Goal: Navigation & Orientation: Find specific page/section

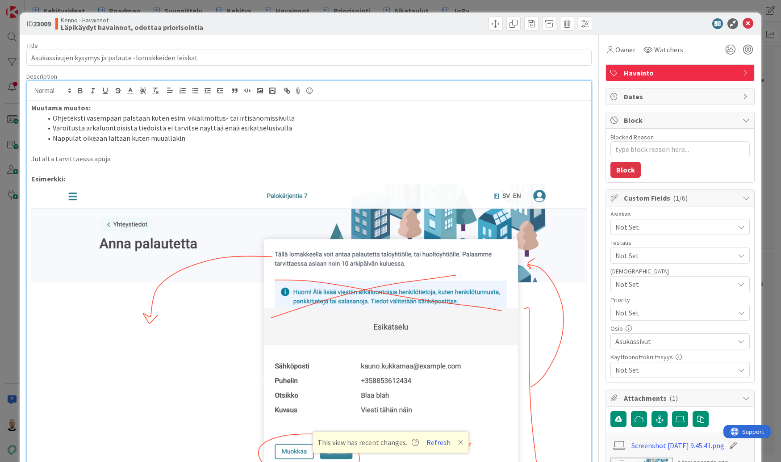
click at [437, 6] on div "ID 23009 Kenno - Havainnot Läpikäydyt havainnot, odottaa priorisointia Title 53…" at bounding box center [390, 231] width 781 height 462
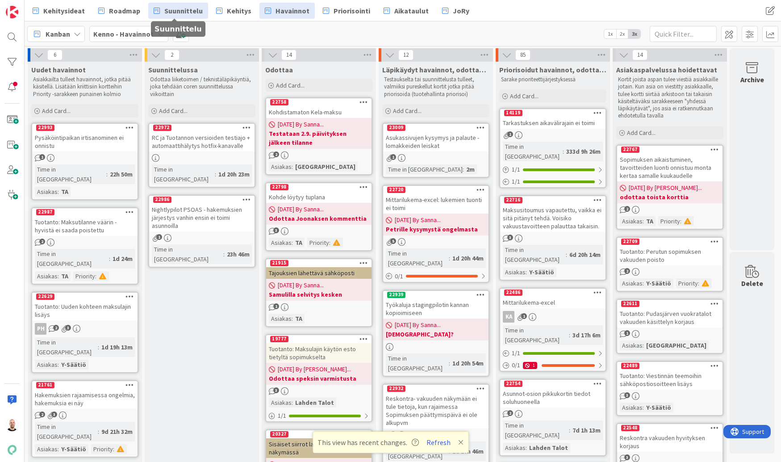
click at [185, 9] on span "Suunnittelu" at bounding box center [183, 10] width 38 height 11
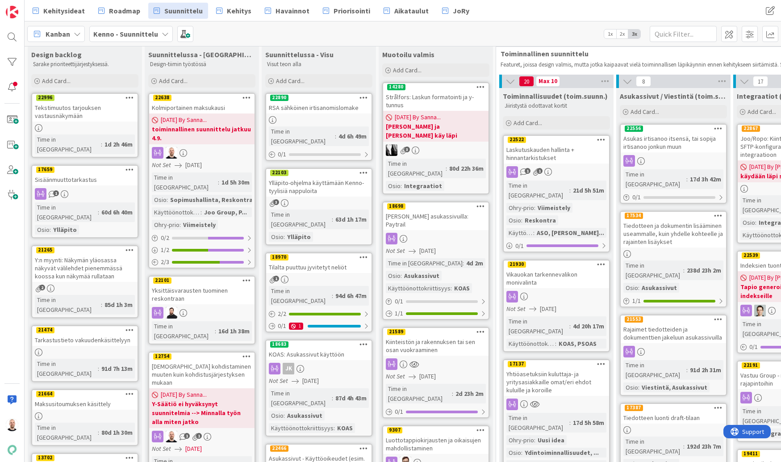
scroll to position [12, 0]
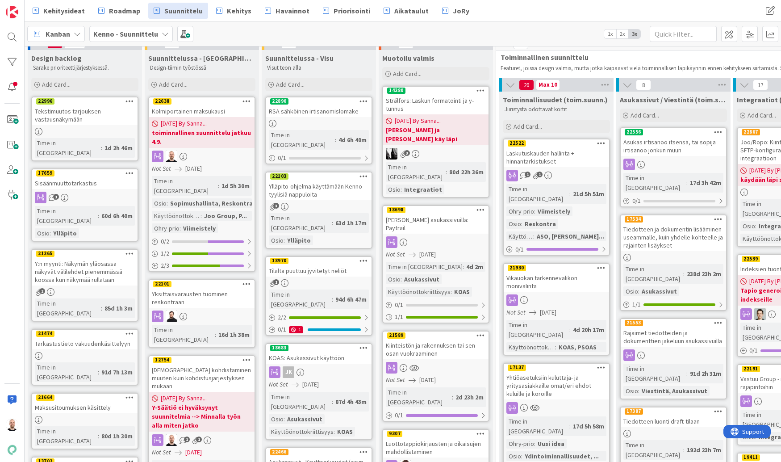
click at [81, 258] on div "Y:n myynti: Näkymän yläosassa näkyvät välilehdet pienemmässä koossa kun näkymää…" at bounding box center [84, 272] width 105 height 28
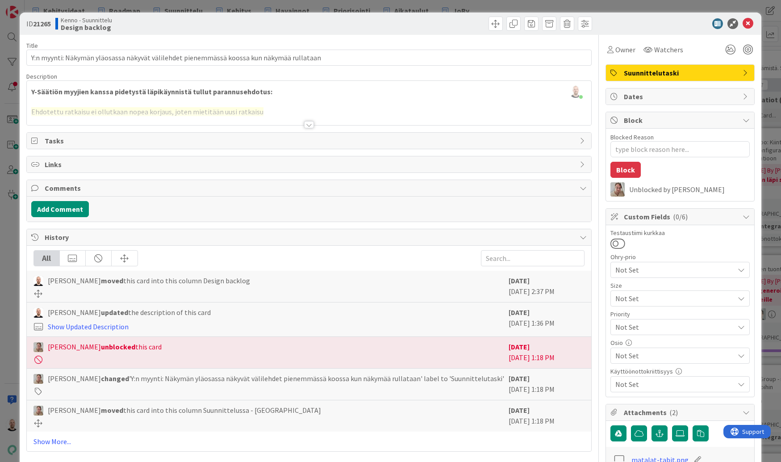
click at [309, 125] on div at bounding box center [309, 124] width 10 height 7
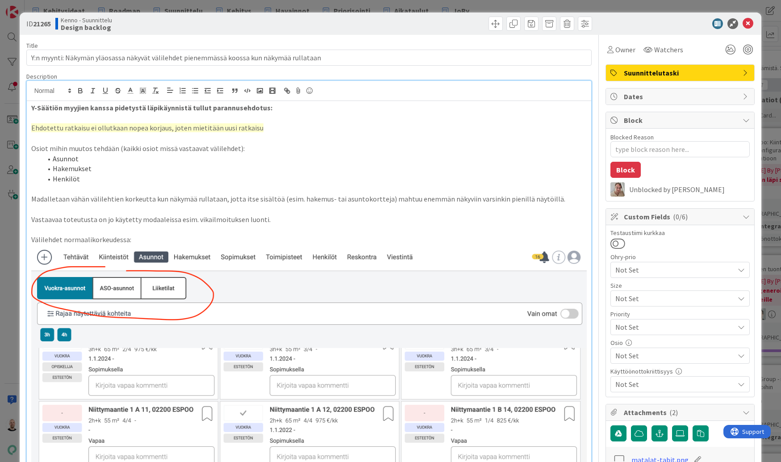
click at [424, 4] on div "ID 21265 Kenno - Suunnittelu Design backlog Title 89 / 128 Y:n myynti: Näkymän …" at bounding box center [390, 231] width 781 height 462
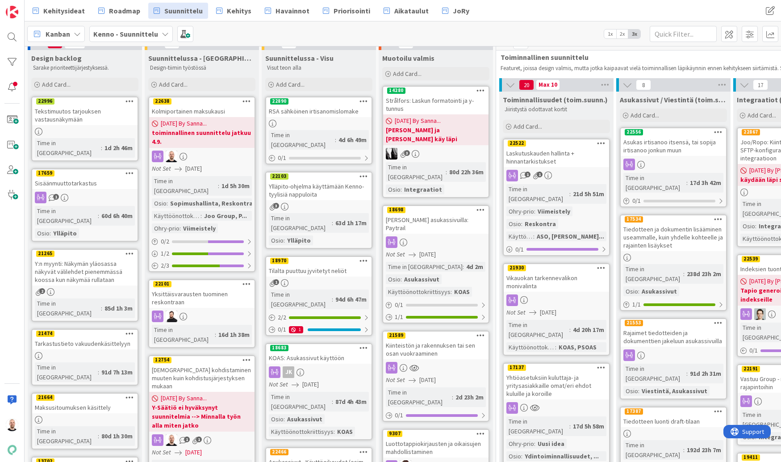
click at [87, 258] on div "Y:n myynti: Näkymän yläosassa näkyvät välilehdet pienemmässä koossa kun näkymää…" at bounding box center [84, 272] width 105 height 28
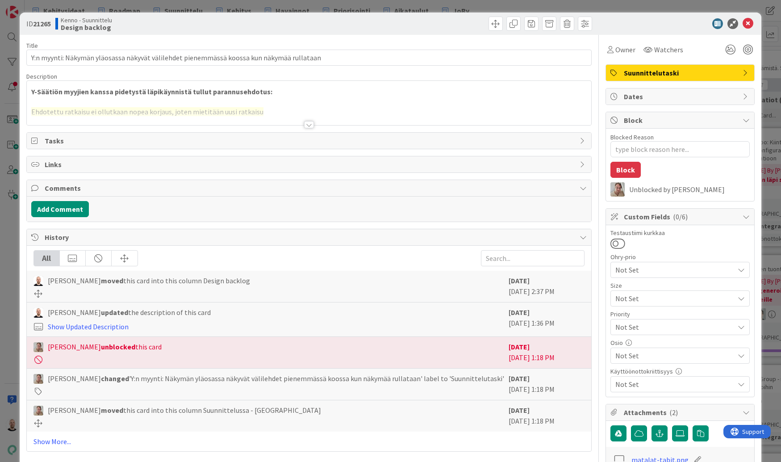
click at [311, 123] on div at bounding box center [309, 124] width 10 height 7
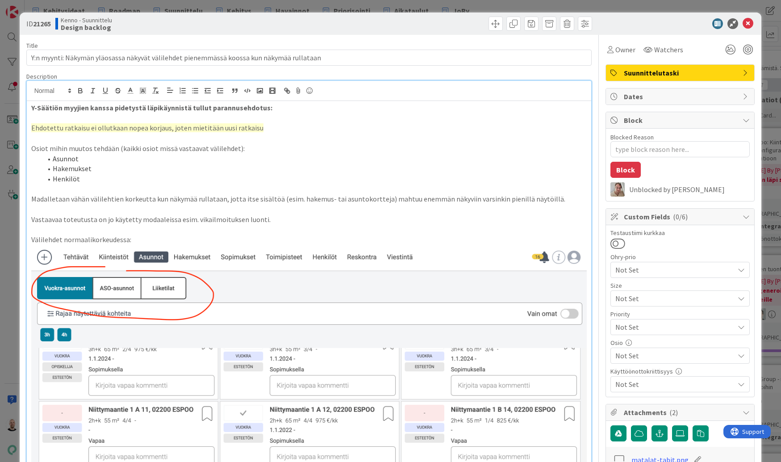
click at [265, 6] on div "ID 21265 Kenno - Suunnittelu Design backlog Title 89 / 128 Y:n myynti: Näkymän …" at bounding box center [390, 231] width 781 height 462
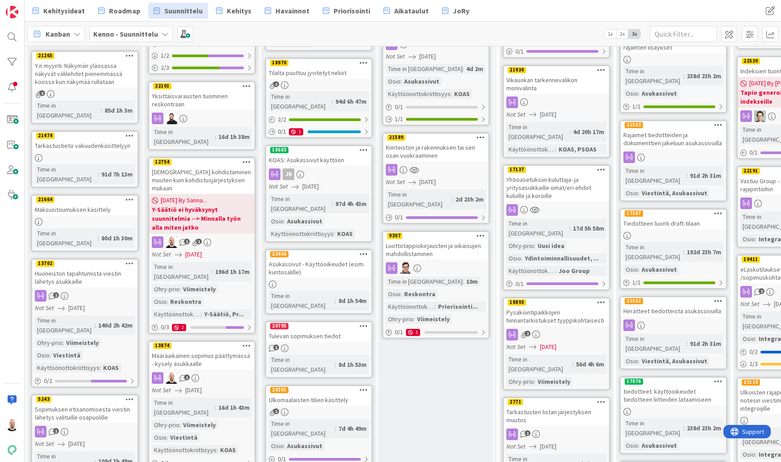
click at [79, 204] on div "Maksusitoumuksen käsittely" at bounding box center [84, 210] width 105 height 12
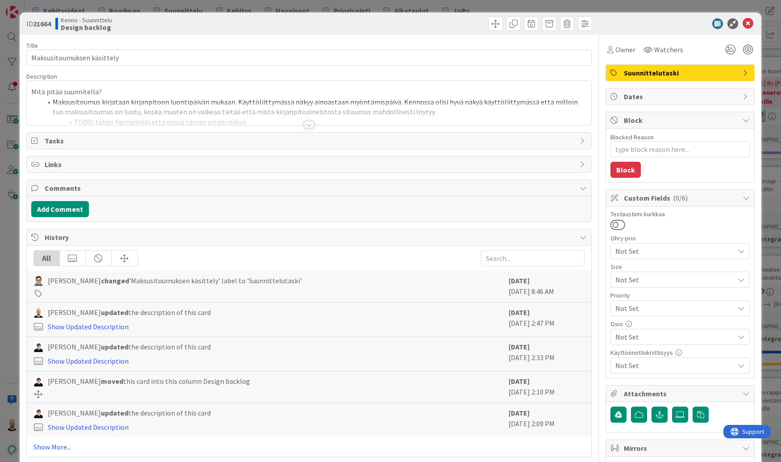
click at [308, 126] on div at bounding box center [309, 124] width 10 height 7
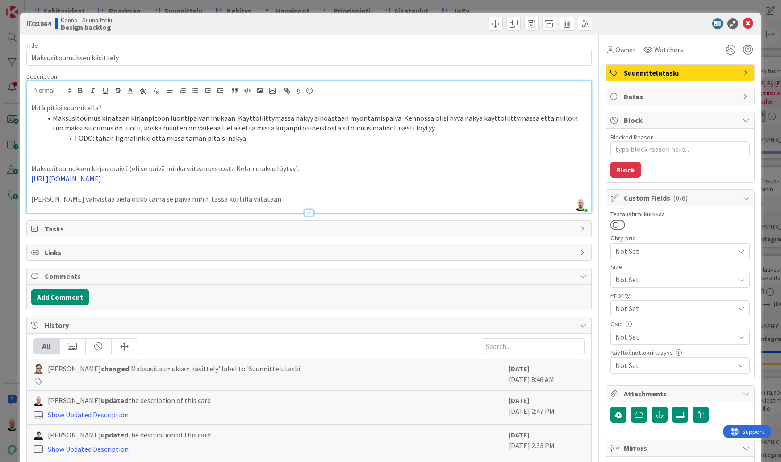
click at [101, 176] on link "[URL][DOMAIN_NAME]" at bounding box center [66, 178] width 70 height 9
click at [274, 202] on link "[URL][DOMAIN_NAME]" at bounding box center [282, 204] width 61 height 12
click at [129, 204] on p "[PERSON_NAME] vahvistaa vielä oliko tämä se päivä mihin tässä kortilla viitataan" at bounding box center [309, 199] width 556 height 10
click at [254, 204] on p "[PERSON_NAME] vahvistaa vielä oliko tämä se päivä mihin tässä kortilla viitataan" at bounding box center [309, 199] width 556 height 10
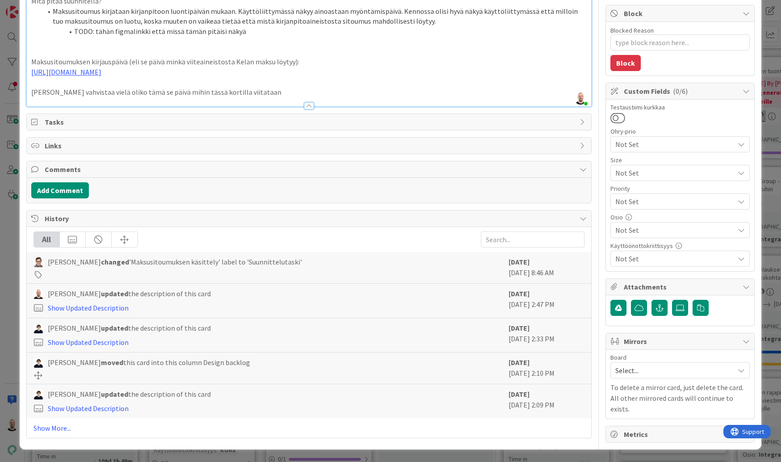
scroll to position [109, 0]
click at [48, 433] on link "Show More..." at bounding box center [309, 428] width 552 height 11
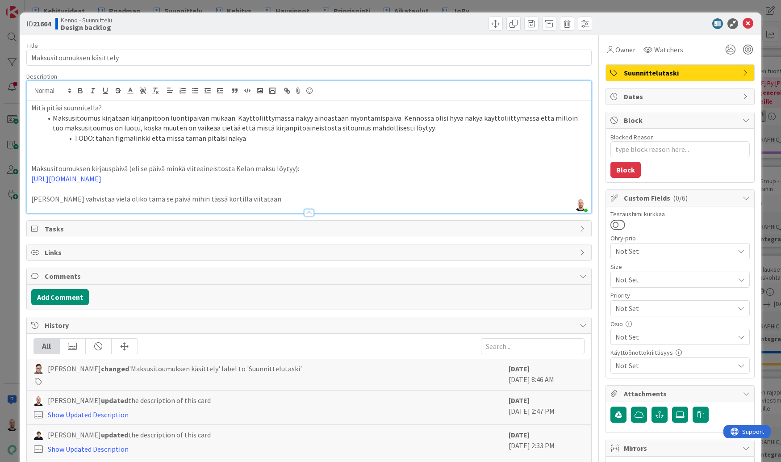
scroll to position [0, 0]
click at [101, 183] on link "[URL][DOMAIN_NAME]" at bounding box center [66, 178] width 70 height 9
click at [290, 205] on link "[URL][DOMAIN_NAME]" at bounding box center [282, 204] width 61 height 12
click at [286, 8] on div "ID 21664 Kenno - Suunnittelu Design backlog Title 26 / 128 Maksusitoumuksen käs…" at bounding box center [390, 231] width 781 height 462
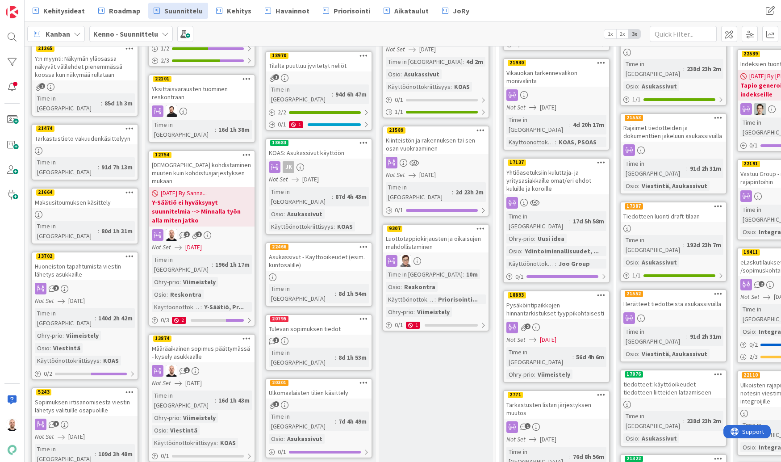
scroll to position [220, 0]
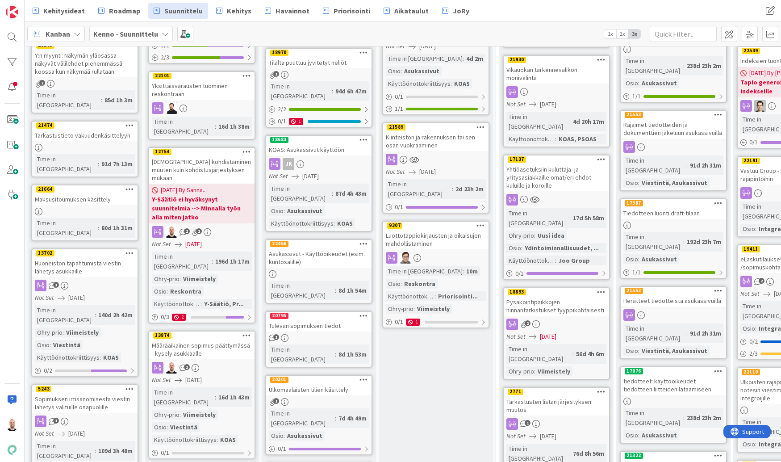
click at [92, 257] on div "Huoneiston tapahtumista viestin lähetys asukkaille" at bounding box center [84, 267] width 105 height 20
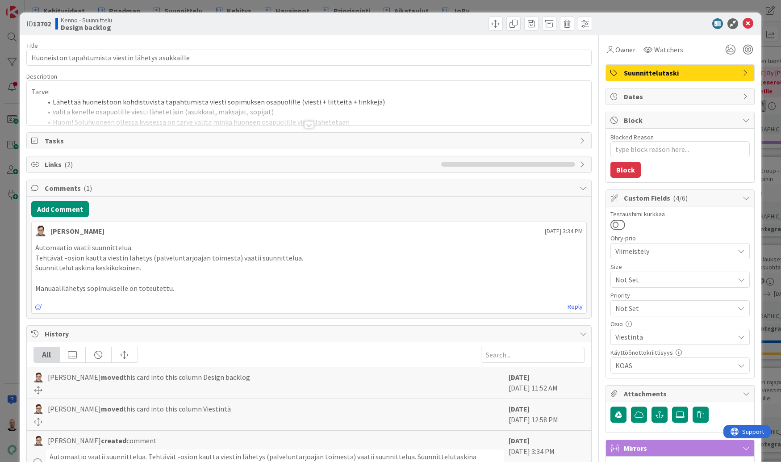
click at [309, 124] on div at bounding box center [309, 124] width 10 height 7
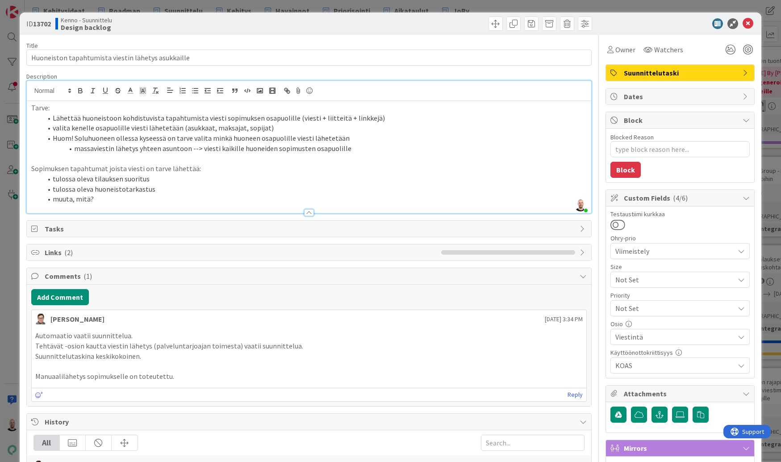
click at [151, 198] on li "muuta, mitä?" at bounding box center [314, 199] width 545 height 10
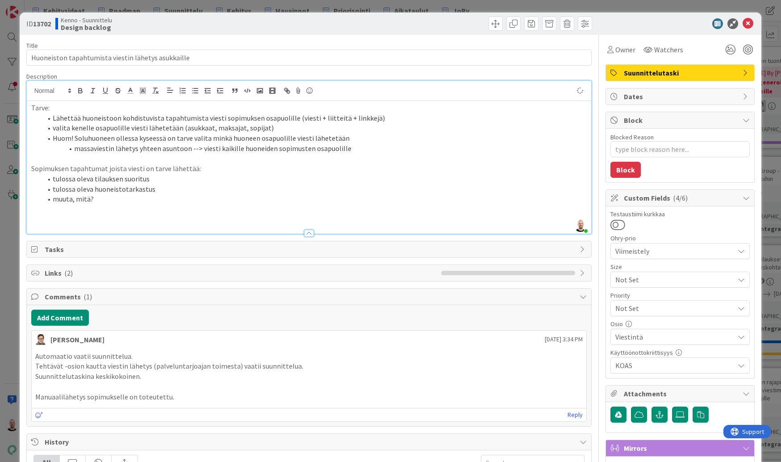
type textarea "x"
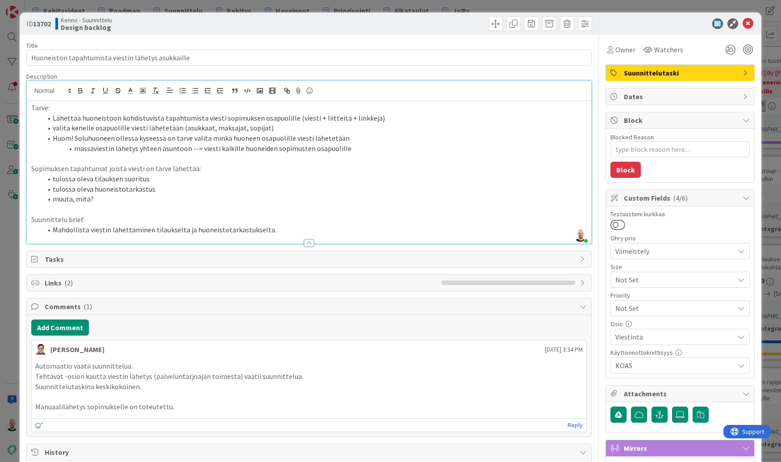
click at [148, 225] on li "Mahdollista viestin lähettäminen tilaukselta ja huoneistotarkastukselta." at bounding box center [314, 230] width 545 height 10
click at [324, 226] on li "Mahdollista viestin lähettäminen Tehtävät-osiosta tilaukselta ja huoneistotarka…" at bounding box center [314, 230] width 545 height 10
click at [197, 225] on li "Mahdollista viestin lähettäminen Tehtävät-osiosta tilaukselta ja huoneistotarka…" at bounding box center [314, 230] width 545 height 10
click at [361, 226] on li "Mahdollista viestin lähettäminen Tehtävät-osiosta suoraan tilaukselta ja huonei…" at bounding box center [314, 230] width 545 height 10
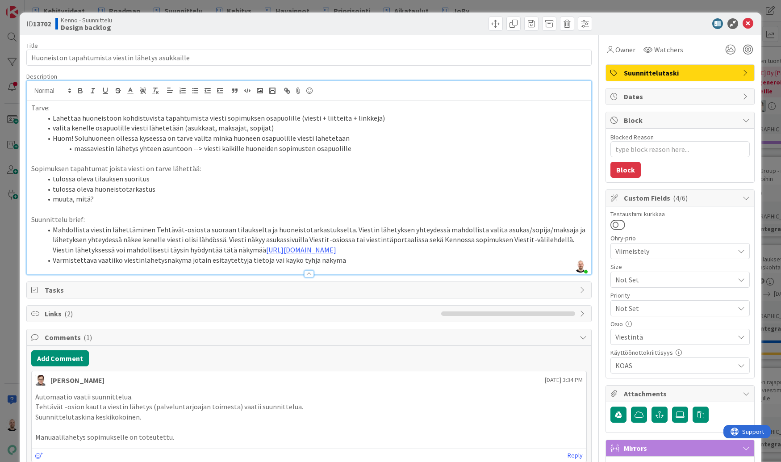
click at [242, 265] on li "Varmistettava vaatiiko viestinlähetysnäkymä jotain esitäytettyjä tietoja vai kä…" at bounding box center [314, 260] width 545 height 10
drag, startPoint x: 242, startPoint y: 262, endPoint x: 343, endPoint y: 261, distance: 101.4
click at [343, 261] on li "Varmistettava vaatiiko viestinlähetysnäkymä jotain esitäytettyjä (jos vaatii ni…" at bounding box center [314, 260] width 545 height 10
click at [265, 265] on li "Varmistettava vaatiiko viestinlähetysnäkymä jotain esitäytettyjä tietoja vai kä…" at bounding box center [314, 260] width 545 height 10
click at [451, 262] on li "Varmistettava vaatiiko viestinlähetysnäkymä jotain esitäytettyjä tietoja (jos v…" at bounding box center [314, 260] width 545 height 10
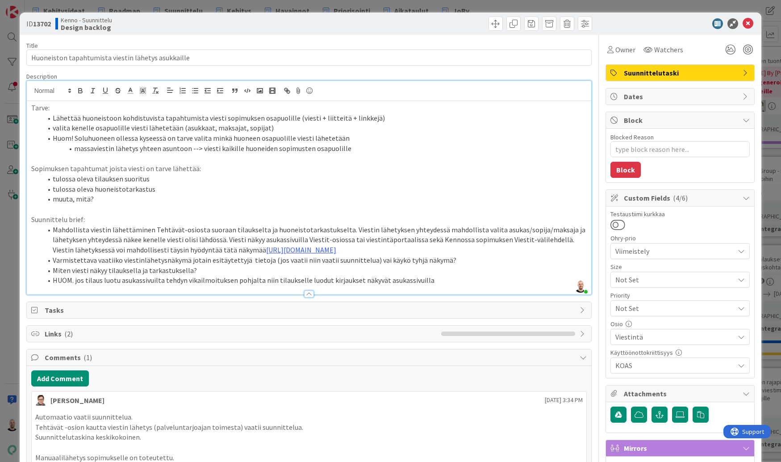
click at [61, 274] on li "Miten viesti näkyy tilauksella ja tarkastuksella?" at bounding box center [314, 270] width 545 height 10
click at [440, 265] on li "Varmistettava vaatiiko viestinlähetysnäkymä jotain esitäytettyjä tietoja (jos v…" at bounding box center [314, 265] width 545 height 20
click at [236, 273] on li "Mietittävä miten viesti näkyy tilauksella ja tarkastuksella?" at bounding box center [314, 270] width 545 height 10
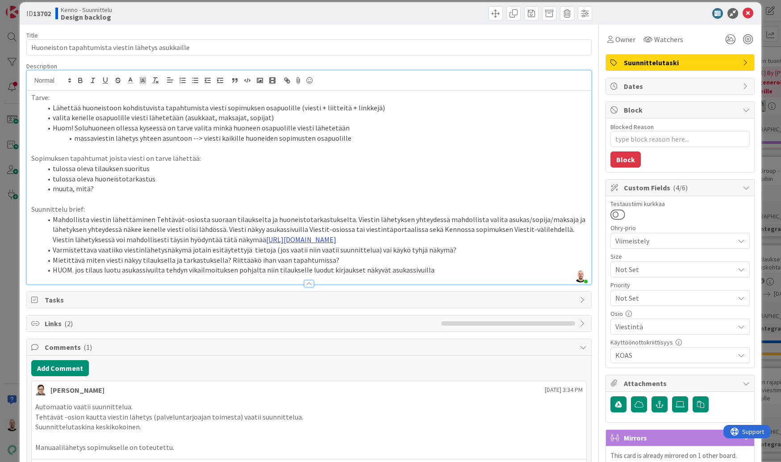
scroll to position [10, 0]
click at [440, 276] on li "HUOM. jos tilaus luotu asukassivuilta tehdyn vikailmoituksen pohjalta niin tila…" at bounding box center [314, 270] width 545 height 10
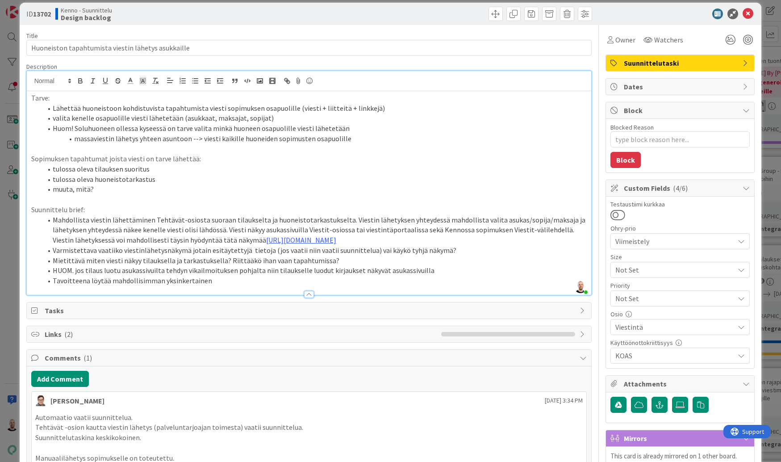
drag, startPoint x: 206, startPoint y: 282, endPoint x: 31, endPoint y: 282, distance: 175.1
click at [31, 282] on ol "Mahdollista viestin lähettäminen Tehtävät-osiosta suoraan tilaukselta ja huonei…" at bounding box center [309, 250] width 556 height 71
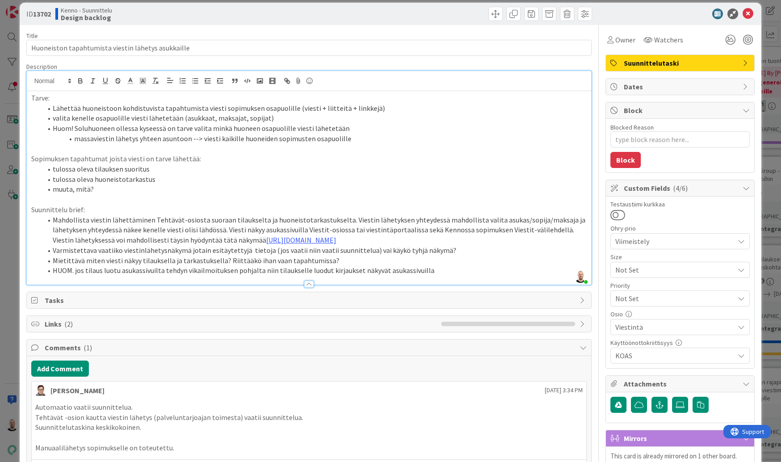
click at [68, 205] on p "Suunnittelu brief:" at bounding box center [309, 210] width 556 height 10
click at [145, 234] on li "Mahdollista viestin lähettäminen Tehtävät-osiosta suoraan tilaukselta ja huonei…" at bounding box center [314, 230] width 545 height 30
click at [87, 216] on li "Mahdollista viestin lähettäminen Tehtävät-osiosta suoraan tilaukselta ja huonei…" at bounding box center [314, 230] width 545 height 30
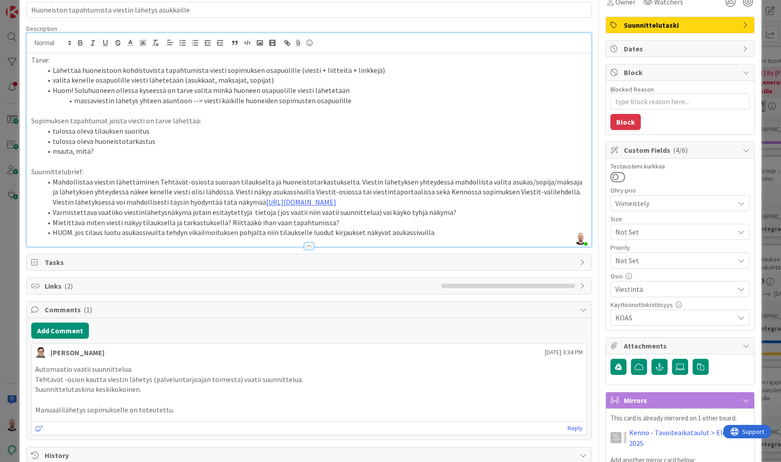
scroll to position [18, 0]
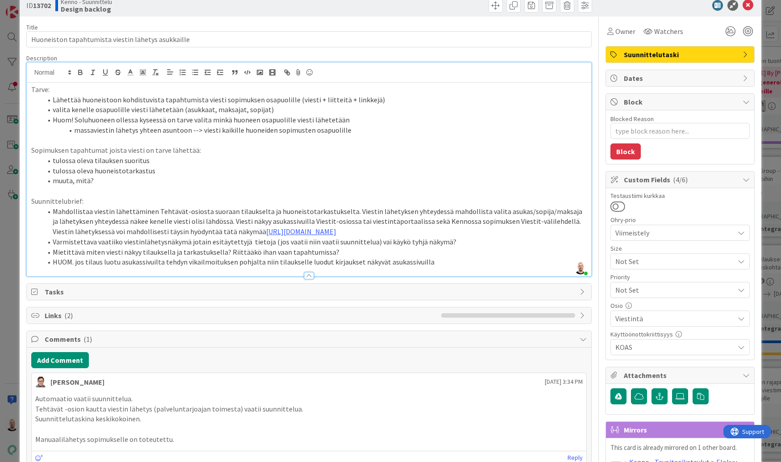
click at [151, 236] on li "Mahdollistaa viestin lähettäminen Tehtävät-osiosta suoraan tilaukselta ja huone…" at bounding box center [314, 221] width 545 height 30
click at [154, 227] on li "Mahdollistaa viestin lähettäminen Tehtävät-osiosta suoraan tilaukselta ja huone…" at bounding box center [314, 221] width 545 height 30
click at [152, 237] on li "Mahdollistaa viestin lähettäminen Tehtävät-osiosta suoraan tilaukselta ja huone…" at bounding box center [314, 221] width 545 height 30
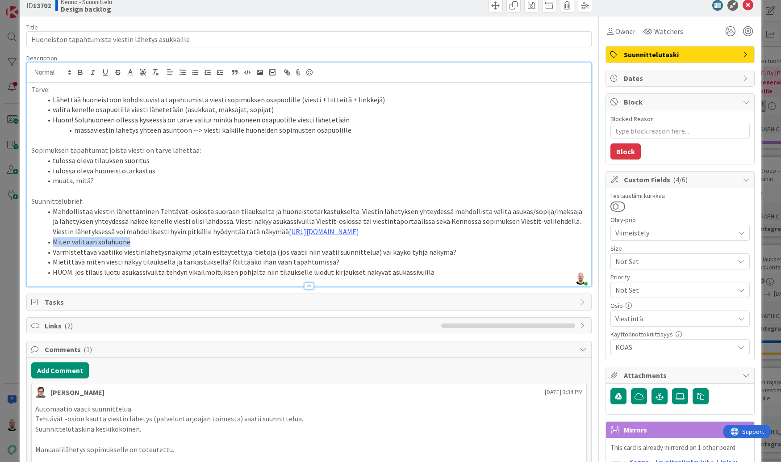
drag, startPoint x: 135, startPoint y: 247, endPoint x: 35, endPoint y: 247, distance: 99.6
click at [34, 247] on ol "Mahdollistaa viestin lähettäminen Tehtävät-osiosta suoraan tilaukselta ja huone…" at bounding box center [309, 241] width 556 height 71
click at [208, 224] on li "Mahdollistaa viestin lähettäminen Tehtävät-osiosta suoraan tilaukselta ja huone…" at bounding box center [314, 221] width 545 height 30
click at [140, 246] on li "Miten valitaan soluhuone" at bounding box center [314, 242] width 545 height 10
click at [237, 247] on li "Miten valitaan soluhuone? Ensin rooli ja sitten huone vai toisinpäin?" at bounding box center [314, 242] width 545 height 10
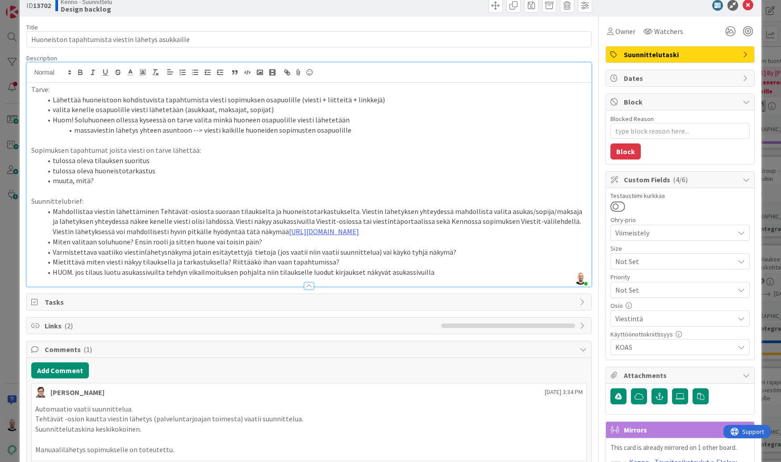
click at [247, 262] on li "Mietittävä miten viesti näkyy tilauksella ja tarkastuksella? Riittääkö ihan vaa…" at bounding box center [314, 262] width 545 height 10
type textarea "x"
click at [629, 26] on span "Owner" at bounding box center [625, 31] width 20 height 11
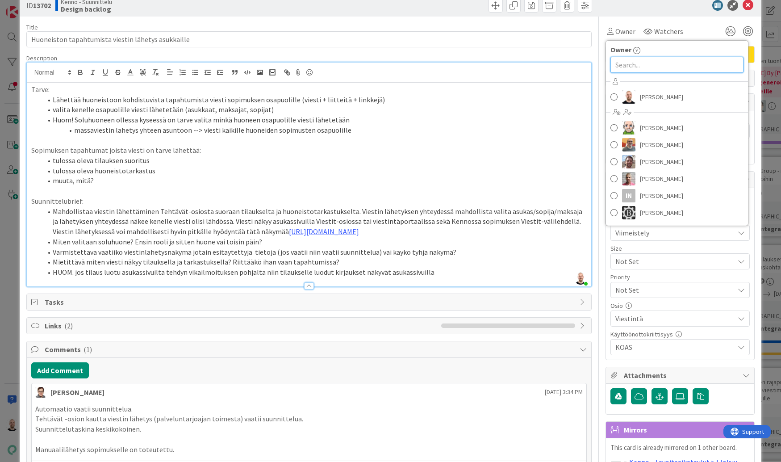
click at [659, 61] on input "text" at bounding box center [677, 65] width 133 height 16
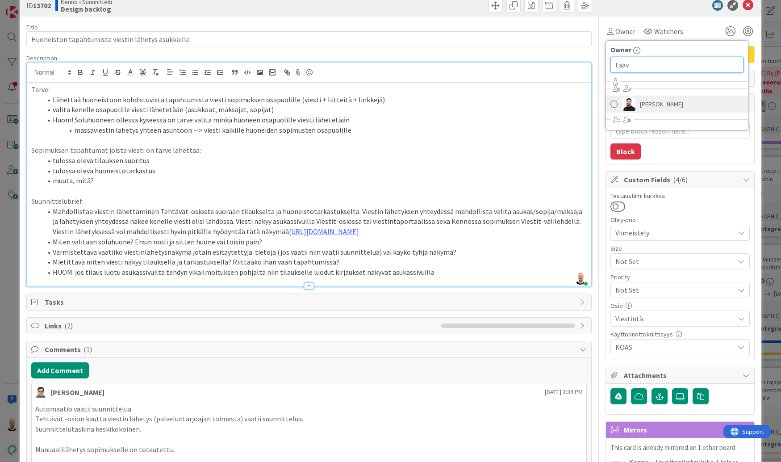
type input "taav"
click at [653, 102] on span "[PERSON_NAME]" at bounding box center [661, 103] width 43 height 13
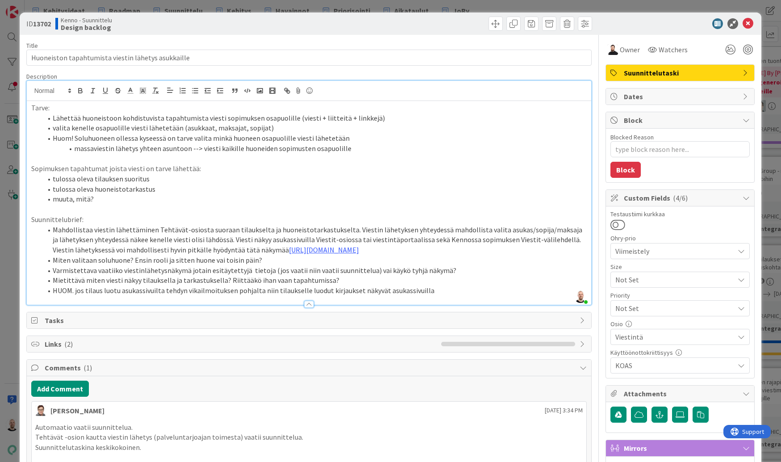
scroll to position [0, 0]
click at [540, 6] on div "ID 13702 Kenno - Suunnittelu Design backlog Title 50 / 128 Huoneiston tapahtumi…" at bounding box center [390, 231] width 781 height 462
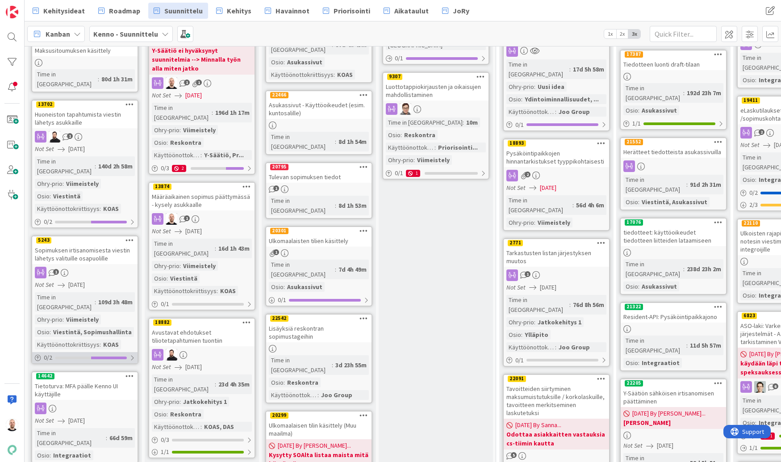
scroll to position [366, 0]
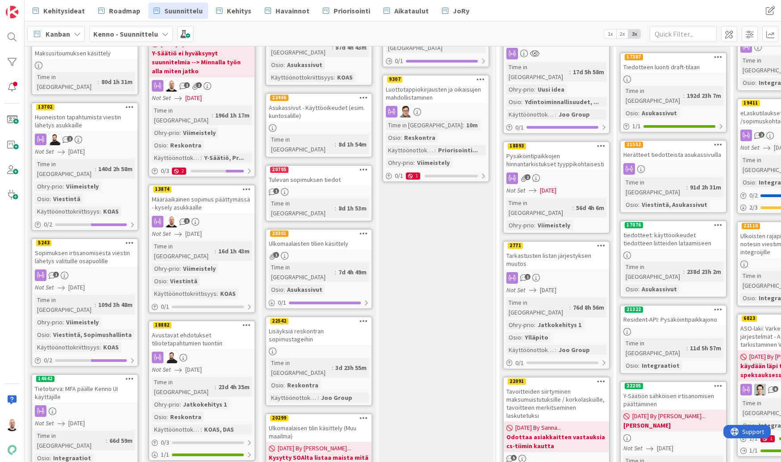
click at [82, 247] on div "Sopimuksen irtisanomisesta viestin lähetys valituille osapuolille" at bounding box center [84, 257] width 105 height 20
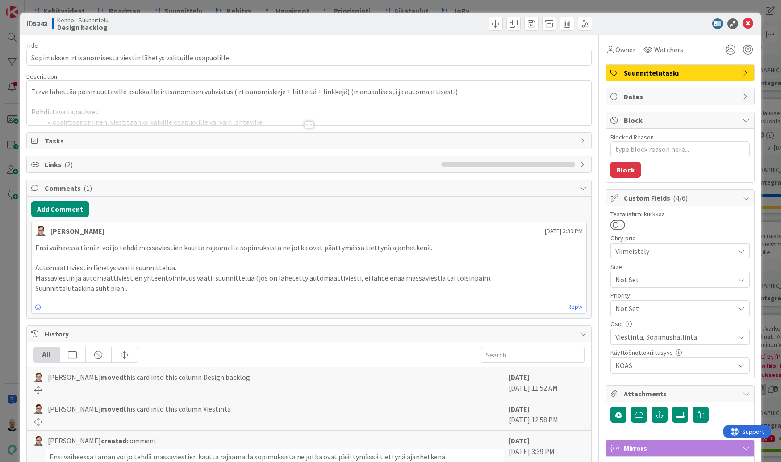
click at [309, 125] on div at bounding box center [309, 124] width 10 height 7
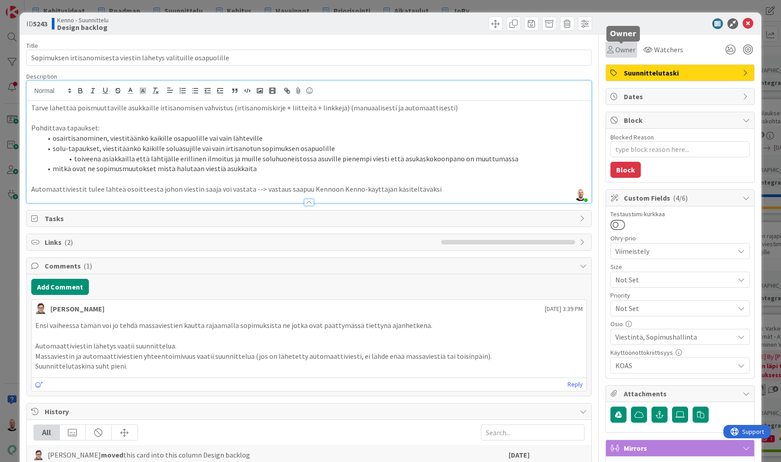
click at [621, 48] on span "Owner" at bounding box center [625, 49] width 20 height 11
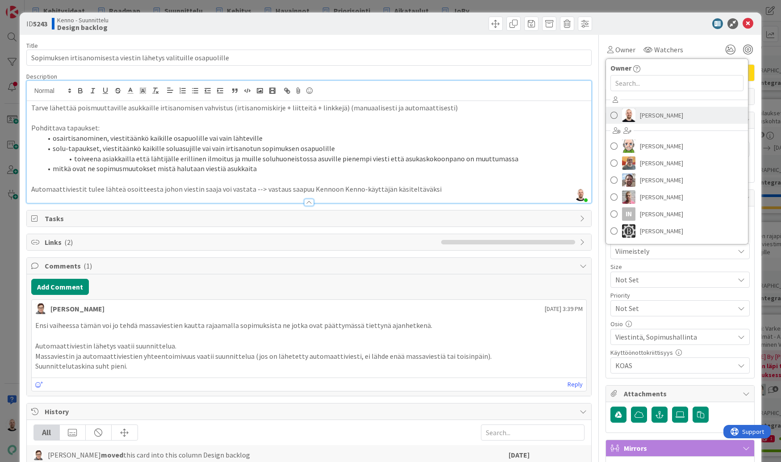
click at [653, 113] on span "[PERSON_NAME]" at bounding box center [661, 115] width 43 height 13
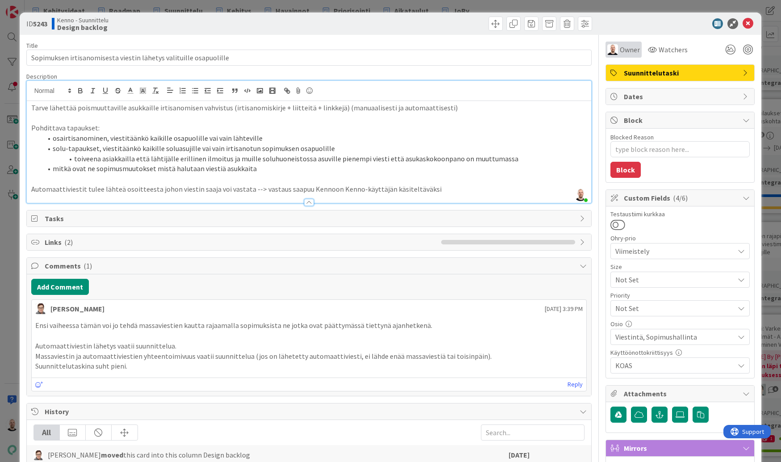
click at [626, 54] on span "Owner" at bounding box center [630, 49] width 20 height 11
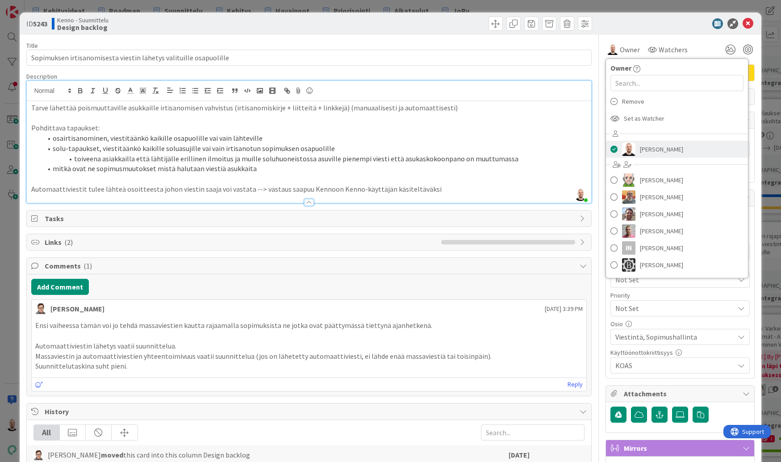
click at [648, 153] on span "[PERSON_NAME]" at bounding box center [661, 148] width 43 height 13
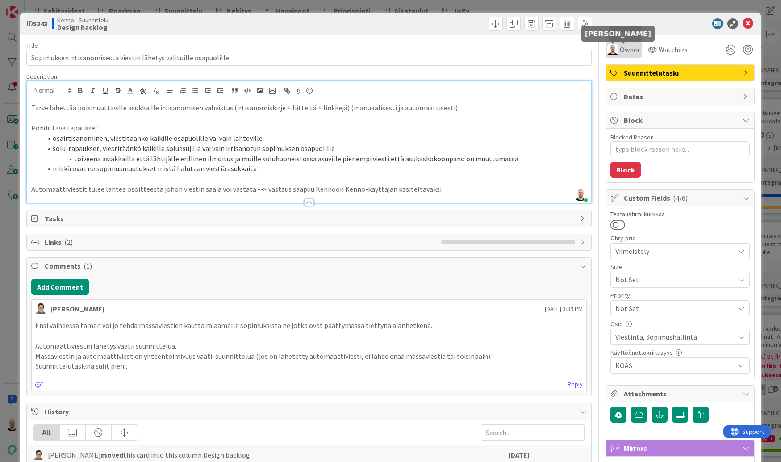
click at [616, 47] on img at bounding box center [612, 49] width 11 height 11
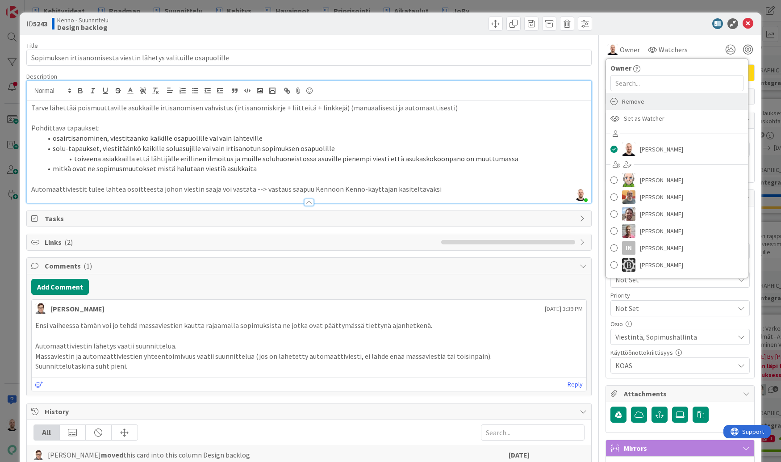
click at [643, 104] on span "Remove" at bounding box center [633, 101] width 22 height 13
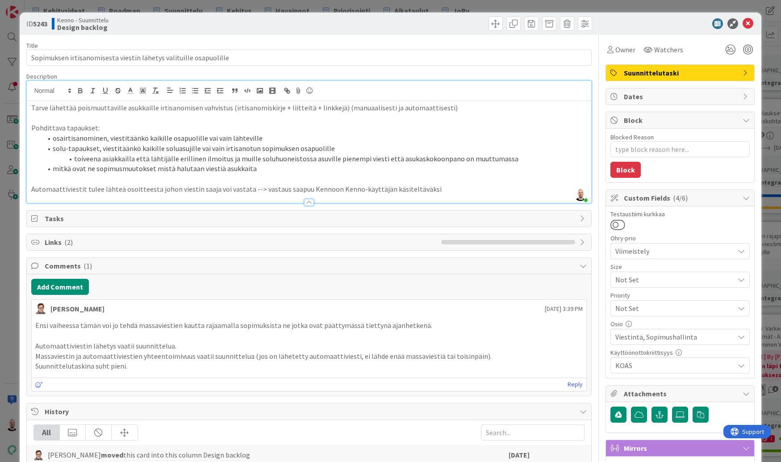
click at [406, 144] on li "solu-tapaukset, viestitäänkö kaikille soluasujille vai vain irtisanotun sopimuk…" at bounding box center [314, 148] width 545 height 10
click at [442, 187] on p "Automaattiviestit tulee lähteä osoitteesta johon viestin saaja voi vastata --> …" at bounding box center [309, 189] width 556 height 10
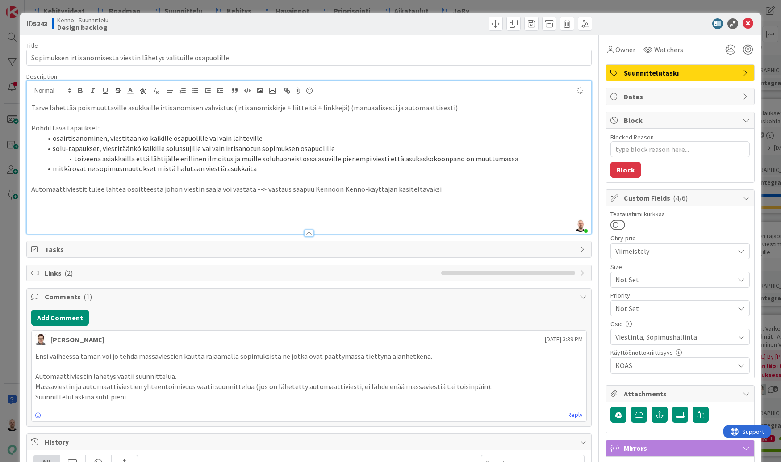
type textarea "x"
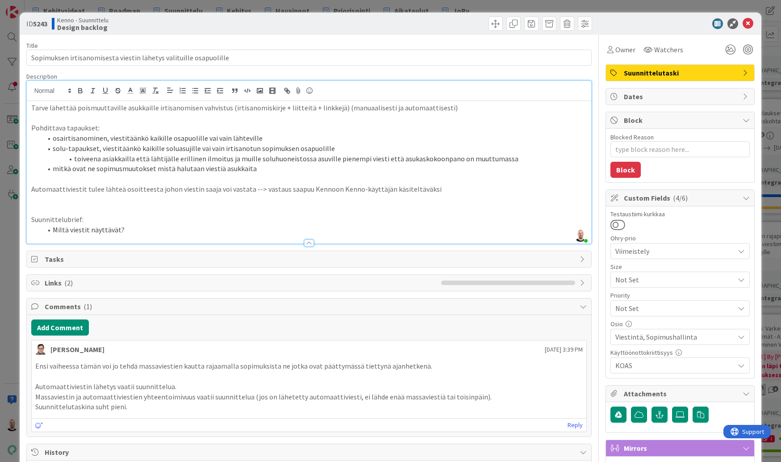
click at [69, 225] on li "Miltä viestit näyttävät?" at bounding box center [314, 230] width 545 height 10
click at [129, 225] on li "Miltä viestit näyttävät?" at bounding box center [314, 230] width 545 height 10
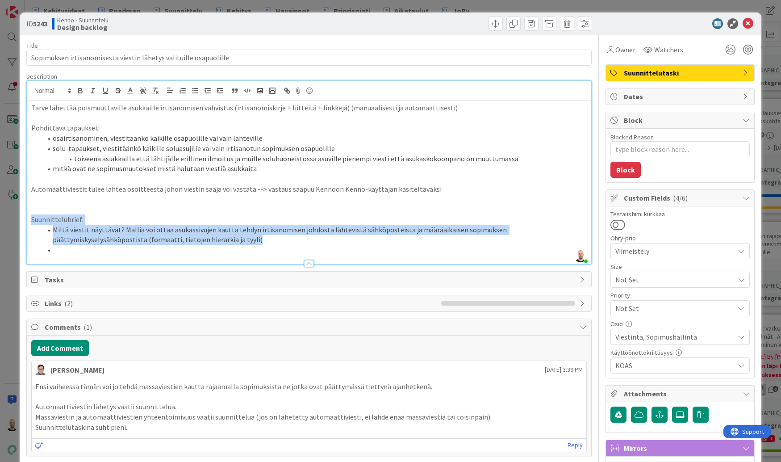
drag, startPoint x: 64, startPoint y: 247, endPoint x: 13, endPoint y: 212, distance: 61.9
click at [13, 212] on div "ID 5243 Kenno - Suunnittelu Design backlog Title 65 / 128 Sopimuksen irtisanomi…" at bounding box center [390, 231] width 781 height 462
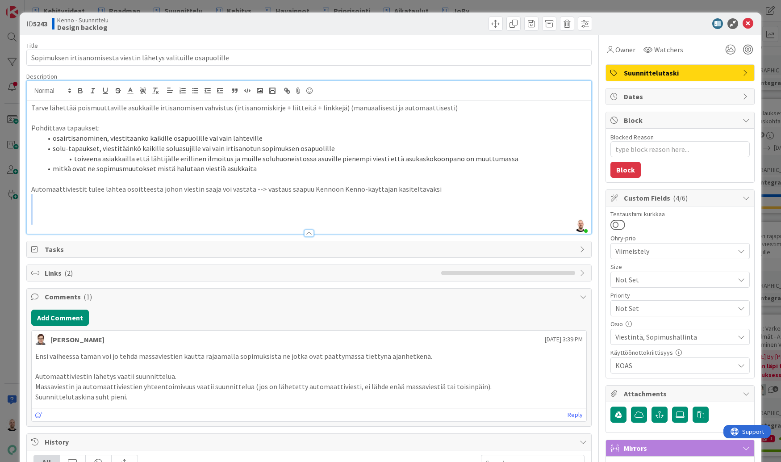
drag, startPoint x: 33, startPoint y: 198, endPoint x: 67, endPoint y: 224, distance: 42.0
click at [67, 224] on div "Description [PERSON_NAME] joined 6 m ago Tarve lähettää poismuuttaville asukkai…" at bounding box center [309, 153] width 566 height 162
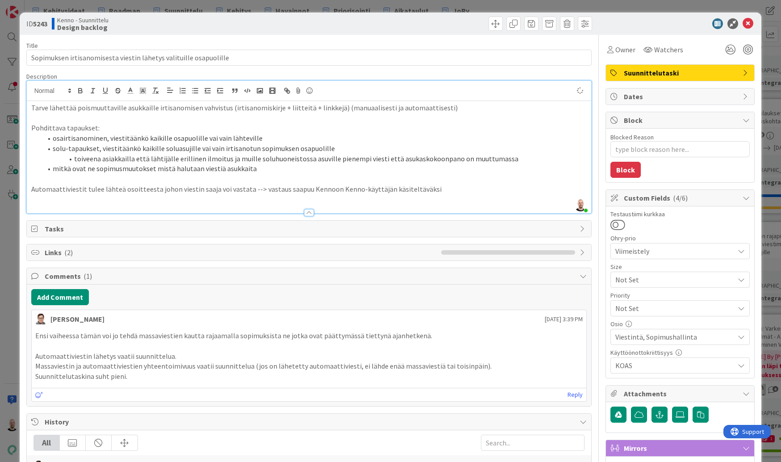
type textarea "x"
click at [622, 46] on span "Owner" at bounding box center [625, 49] width 20 height 11
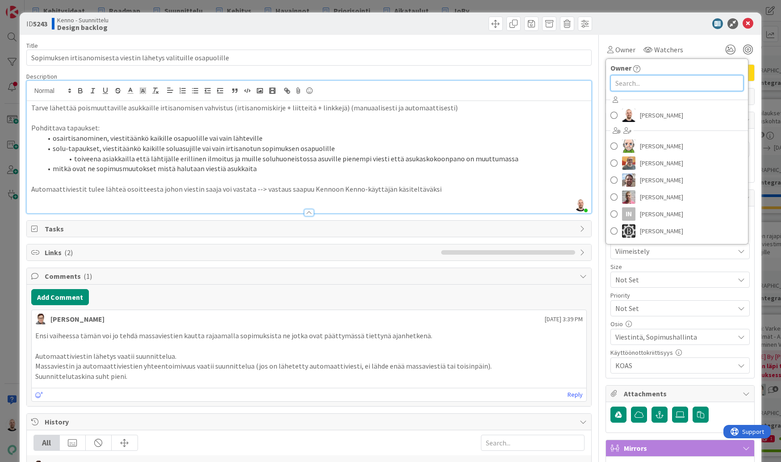
click at [651, 78] on input "text" at bounding box center [677, 83] width 133 height 16
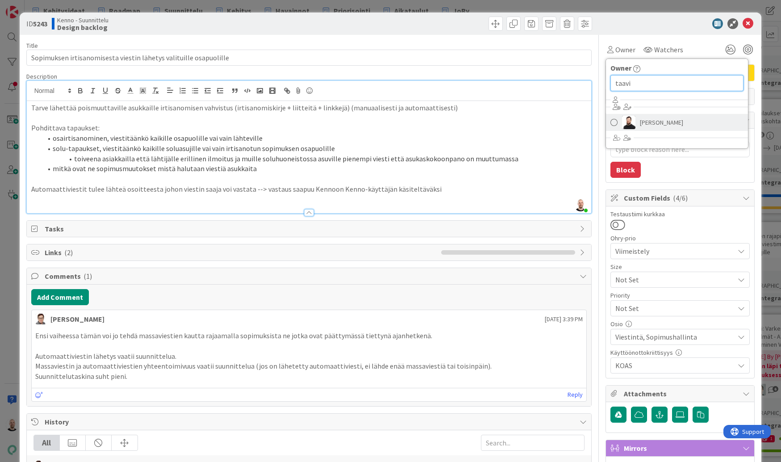
type input "taavi"
click at [674, 121] on span "[PERSON_NAME]" at bounding box center [661, 122] width 43 height 13
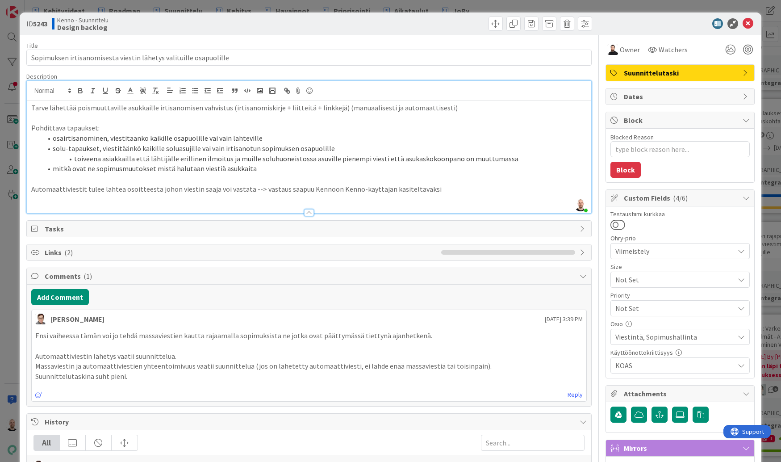
click at [591, 9] on div "ID 5243 Kenno - Suunnittelu Design backlog Title 65 / 128 Sopimuksen irtisanomi…" at bounding box center [390, 231] width 781 height 462
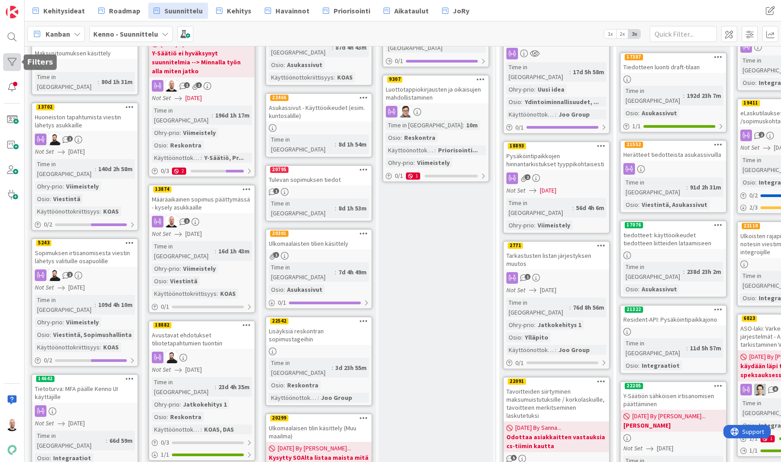
click at [14, 59] on div at bounding box center [12, 62] width 18 height 18
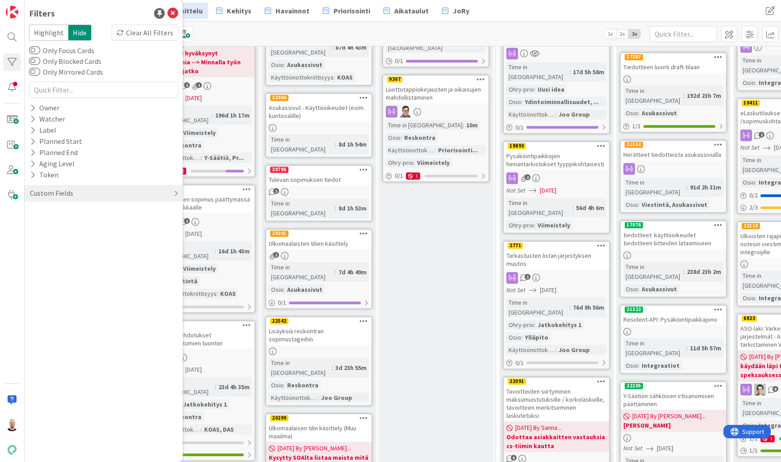
click at [74, 197] on div "Custom Fields" at bounding box center [104, 193] width 158 height 17
click at [58, 268] on button "Käyttöönottokriittisyys" at bounding box center [71, 267] width 85 height 11
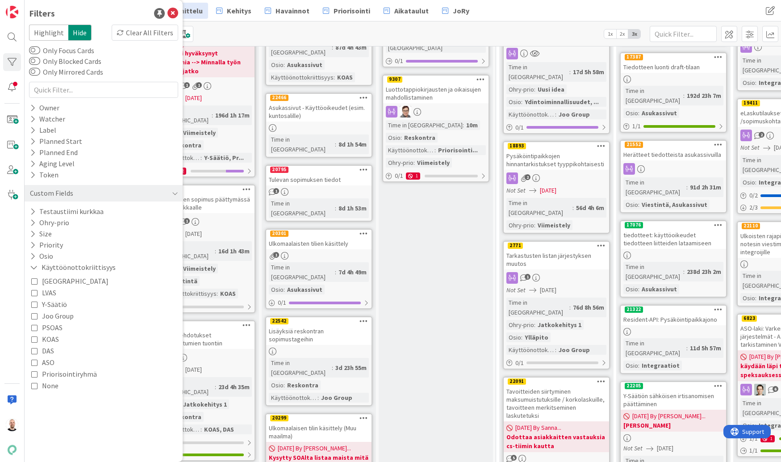
click at [54, 329] on span "PSOAS" at bounding box center [52, 328] width 21 height 12
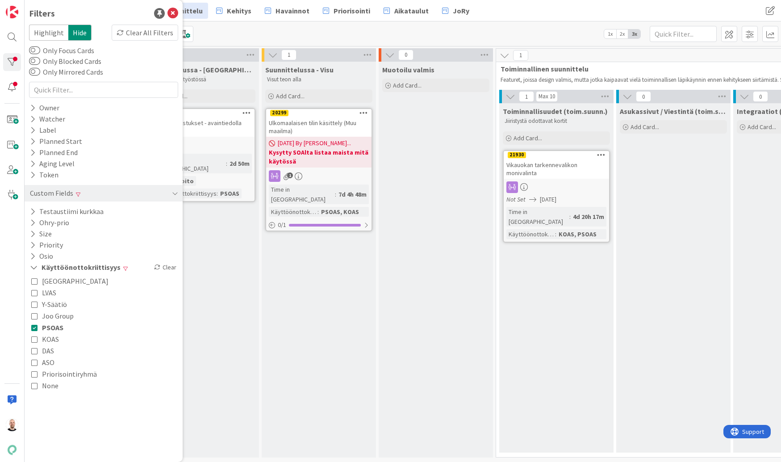
click at [45, 327] on span "PSOAS" at bounding box center [52, 328] width 21 height 12
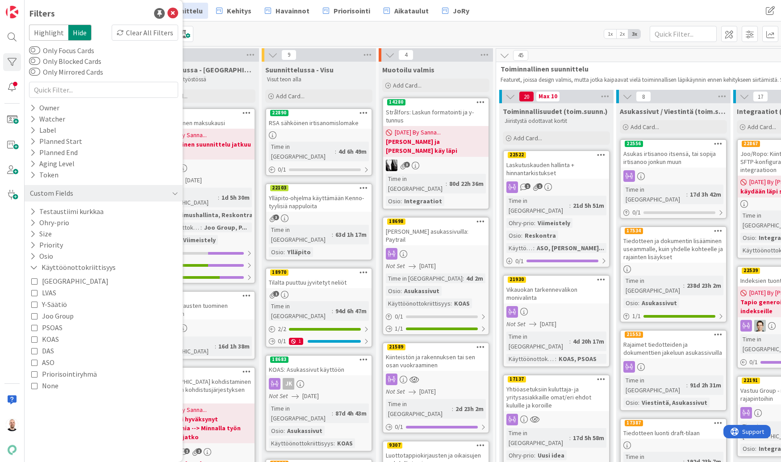
click at [50, 341] on span "KOAS" at bounding box center [50, 339] width 17 height 12
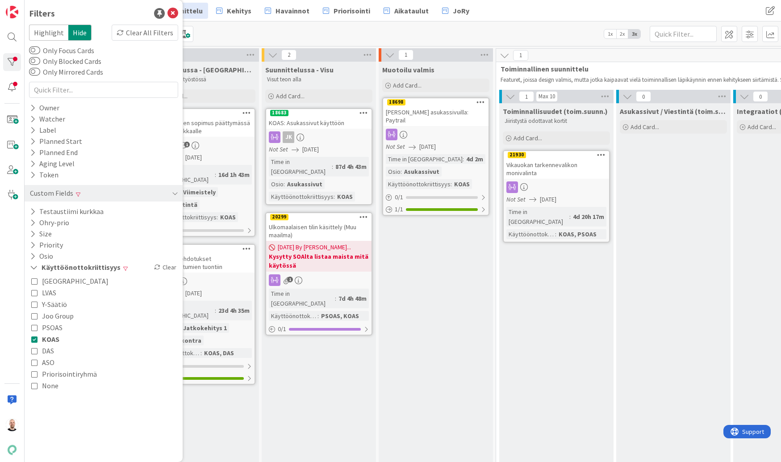
click at [283, 36] on div "Kanban Kenno - Suunnittelu 1x 2x 3x" at bounding box center [403, 33] width 757 height 25
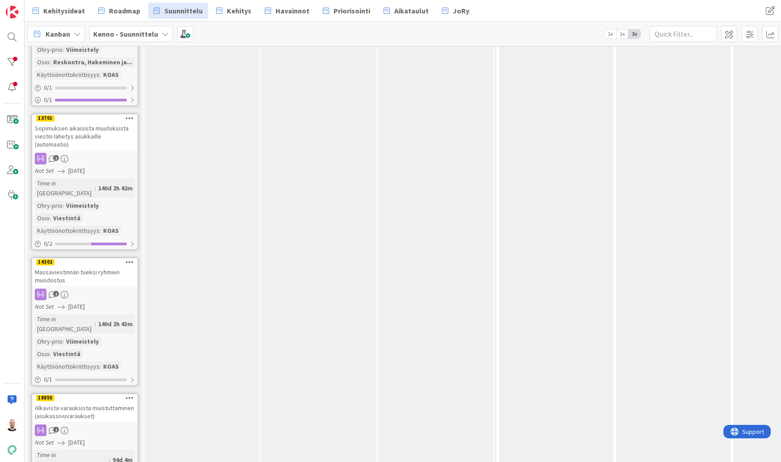
click at [80, 122] on div "Sopimuksen aikaisista muutoksista viestin lähetys asukkaille (automaatio)" at bounding box center [84, 136] width 105 height 28
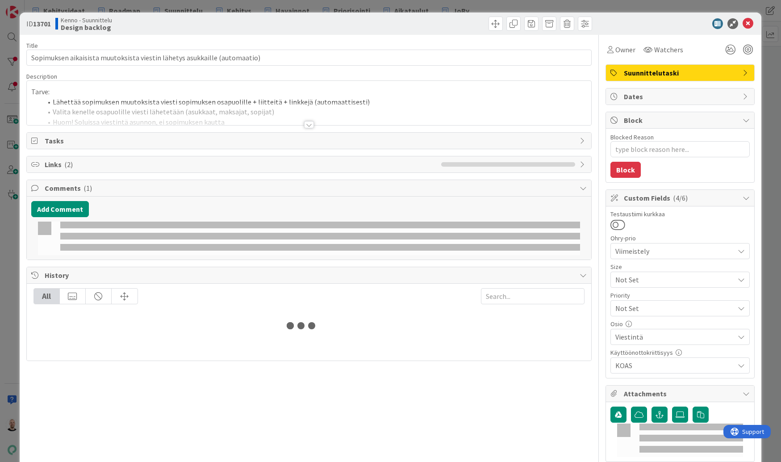
type textarea "x"
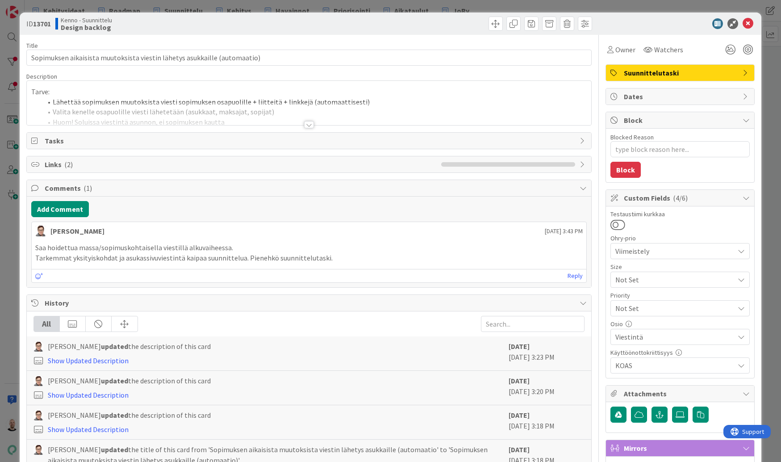
click at [310, 126] on div at bounding box center [309, 124] width 10 height 7
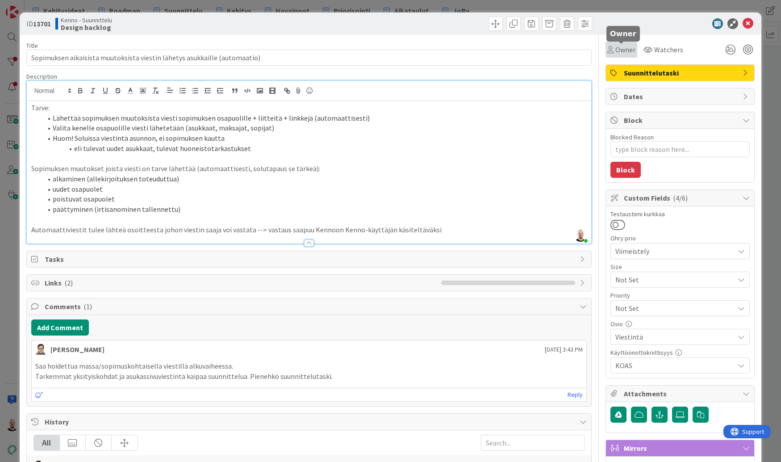
click at [620, 48] on span "Owner" at bounding box center [625, 49] width 20 height 11
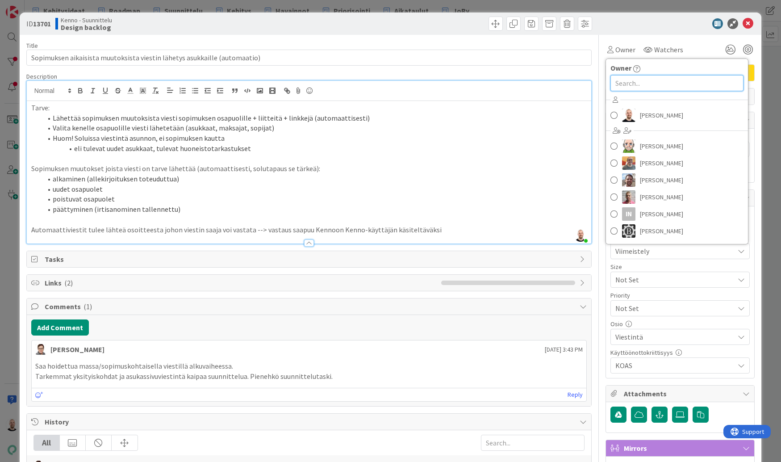
click at [637, 78] on input "text" at bounding box center [677, 83] width 133 height 16
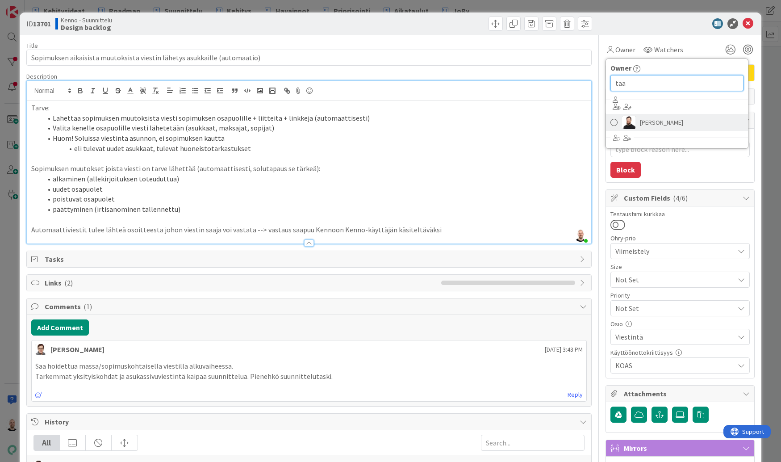
type input "taa"
click at [651, 124] on span "[PERSON_NAME]" at bounding box center [661, 122] width 43 height 13
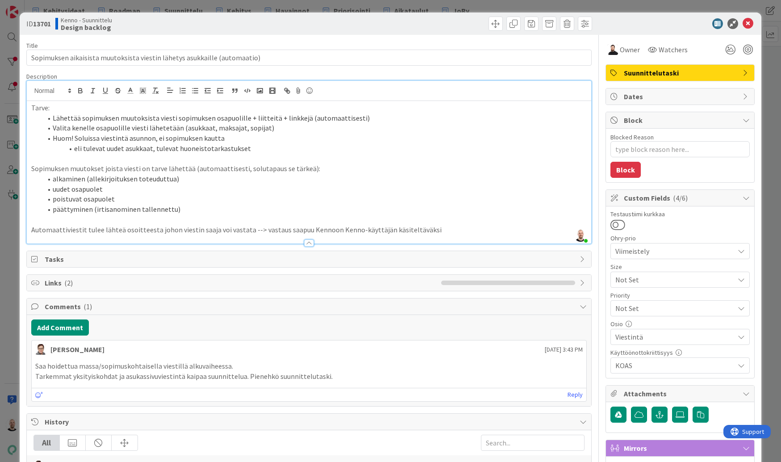
click at [626, 5] on div "ID 13701 Kenno - Suunnittelu Design backlog Title 73 / 128 Sopimuksen aikaisist…" at bounding box center [390, 231] width 781 height 462
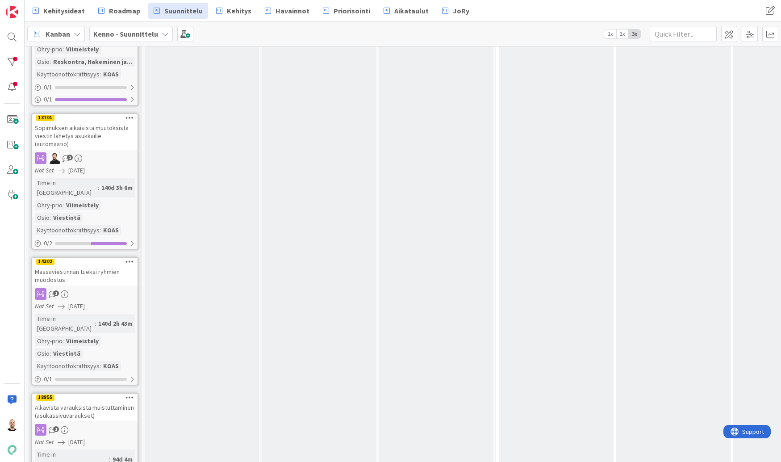
scroll to position [399, 0]
click at [81, 266] on div "Massaviestinnän tueksi ryhmien muodostus" at bounding box center [84, 276] width 105 height 20
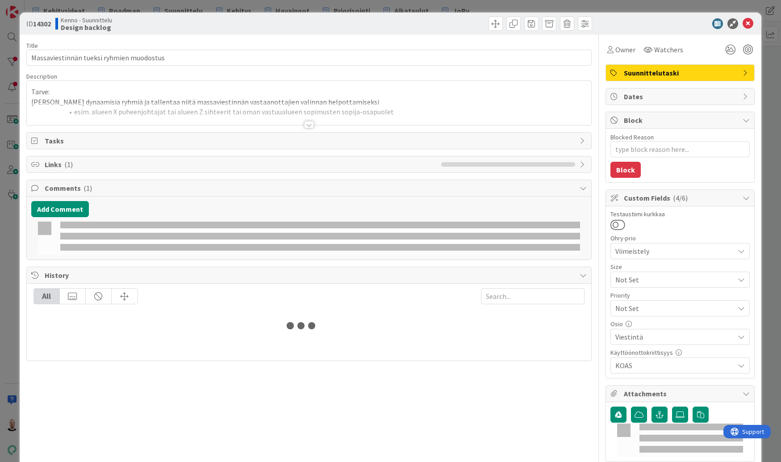
type textarea "x"
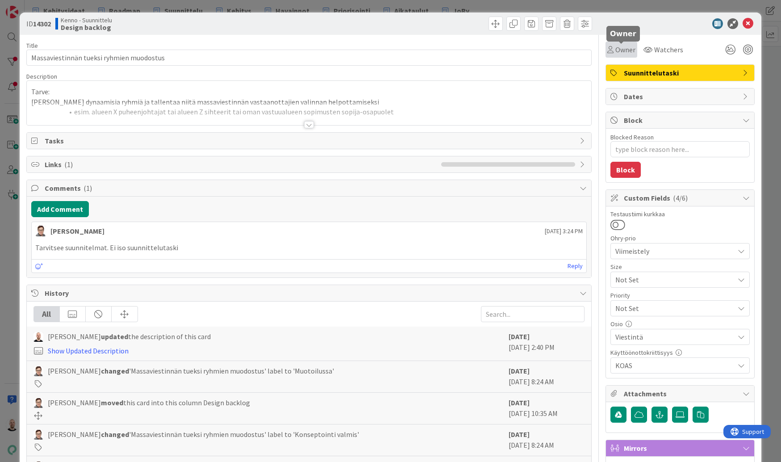
click at [636, 44] on div "Owner" at bounding box center [622, 50] width 32 height 16
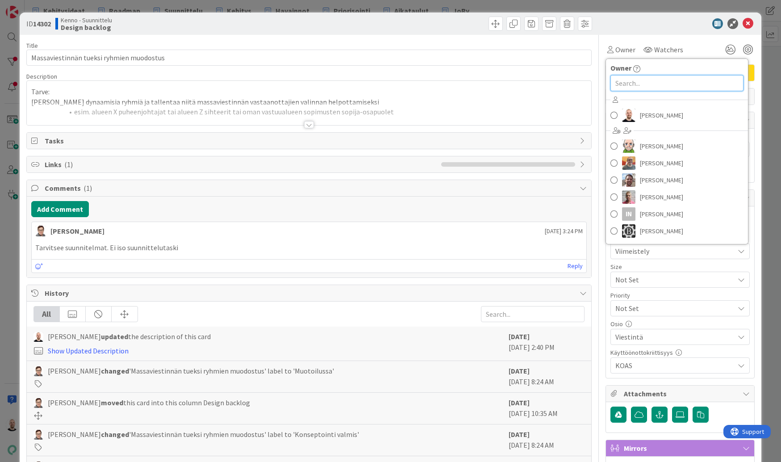
click at [631, 86] on input "text" at bounding box center [677, 83] width 133 height 16
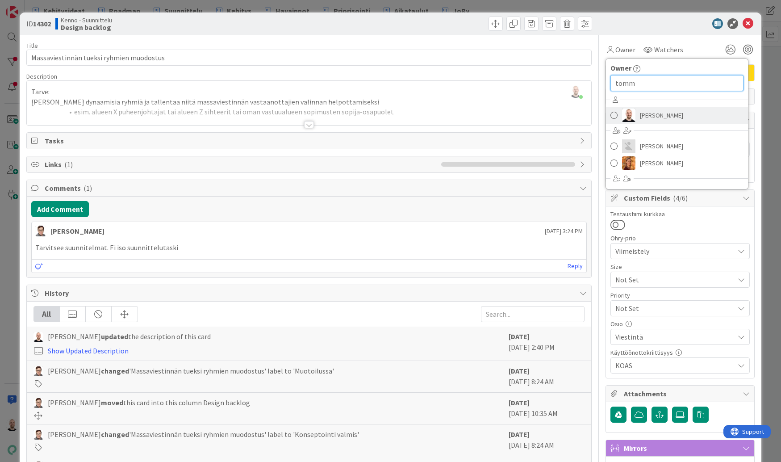
type input "tomm"
click at [653, 115] on span "[PERSON_NAME]" at bounding box center [661, 115] width 43 height 13
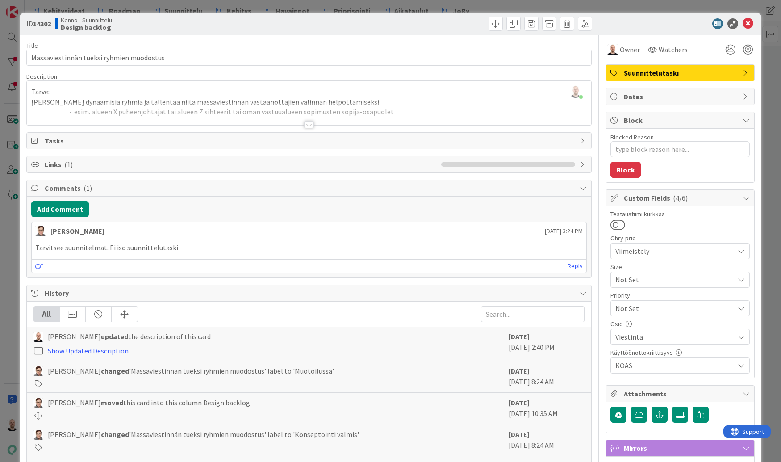
click at [310, 126] on div at bounding box center [309, 124] width 10 height 7
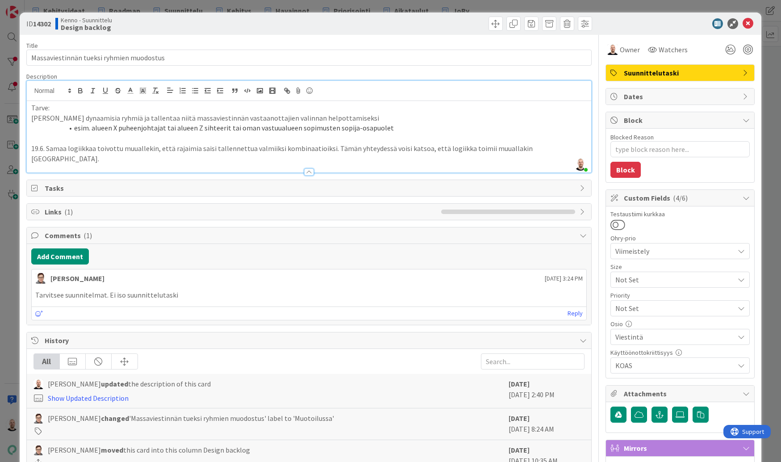
click at [420, 7] on div "ID 14302 Kenno - Suunnittelu Design backlog Title 40 / 128 Massaviestinnän tuek…" at bounding box center [390, 231] width 781 height 462
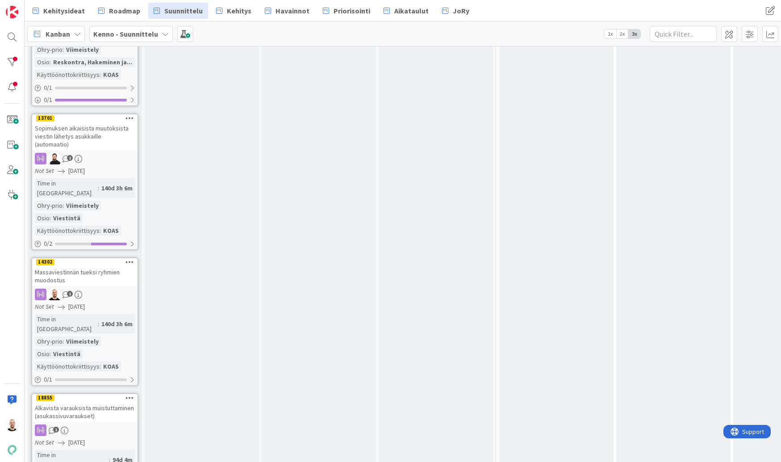
click at [81, 402] on div "Alkavista varauksista muistuttaminen (asukassivuvaraukset)" at bounding box center [84, 412] width 105 height 20
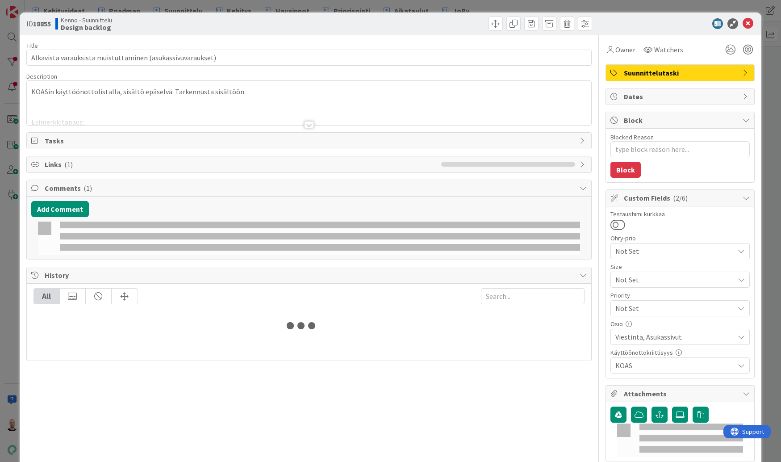
type textarea "x"
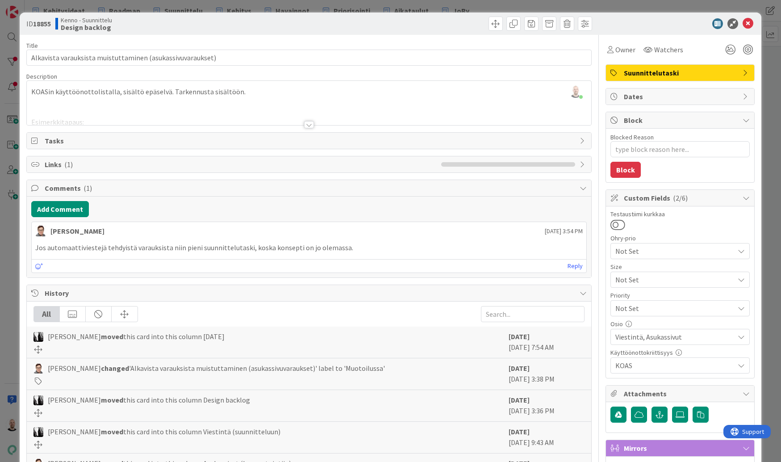
click at [308, 128] on div at bounding box center [309, 124] width 10 height 7
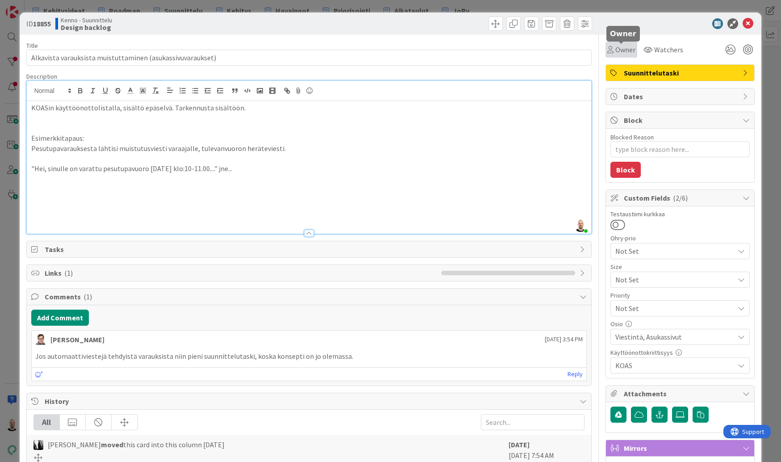
click at [624, 52] on span "Owner" at bounding box center [625, 49] width 20 height 11
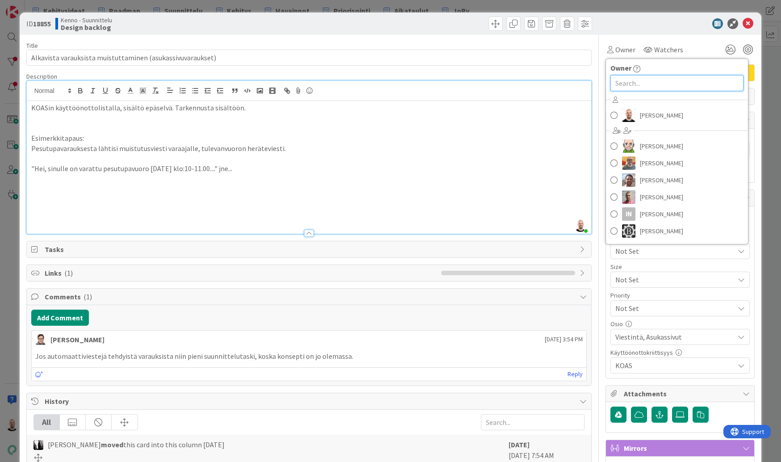
click at [649, 81] on input "text" at bounding box center [677, 83] width 133 height 16
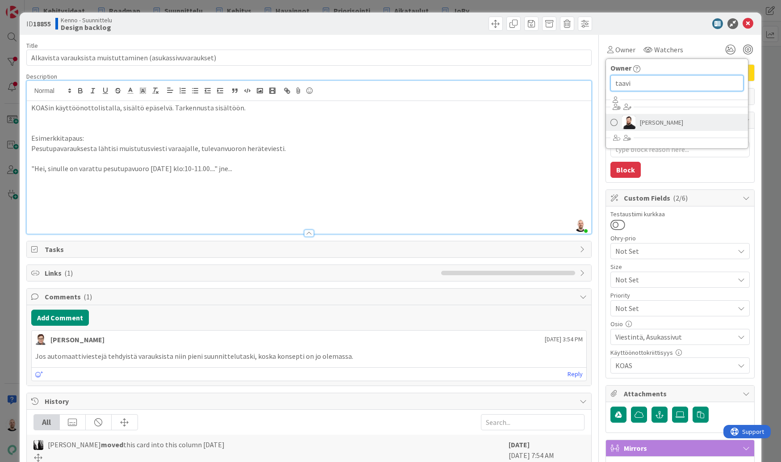
type input "taavi"
click at [658, 117] on span "[PERSON_NAME]" at bounding box center [661, 122] width 43 height 13
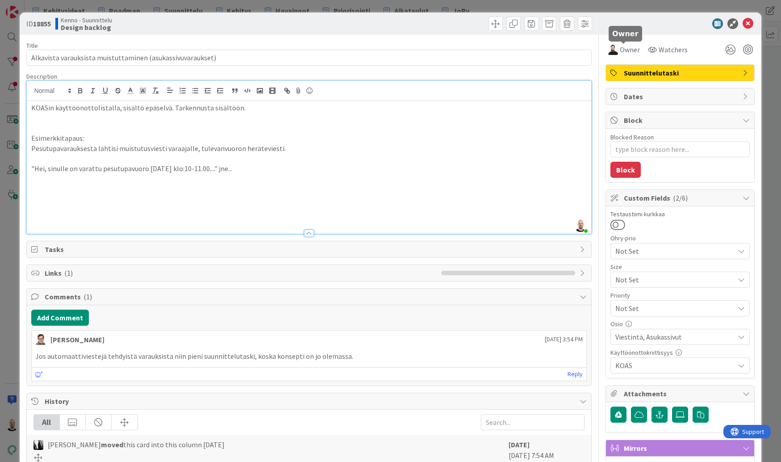
click at [599, 6] on div "ID 18855 Kenno - Suunnittelu Design backlog Title 58 / 128 Alkavista varauksist…" at bounding box center [390, 231] width 781 height 462
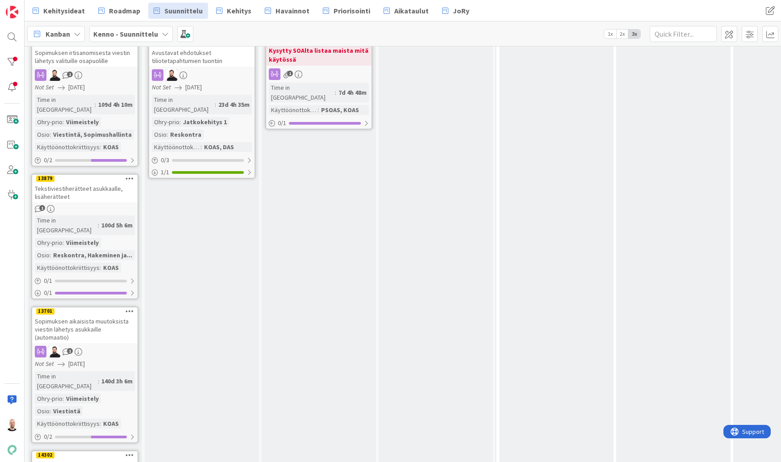
scroll to position [202, 0]
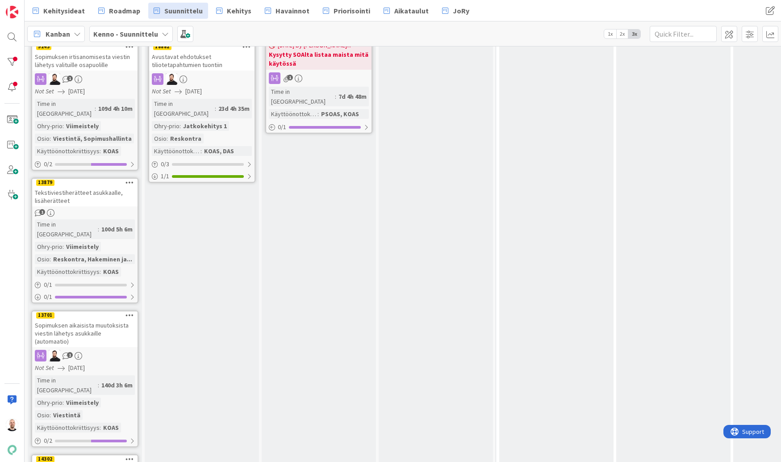
click at [75, 187] on div "Tekstiviestiherätteet asukkaalle, lisäherätteet" at bounding box center [84, 197] width 105 height 20
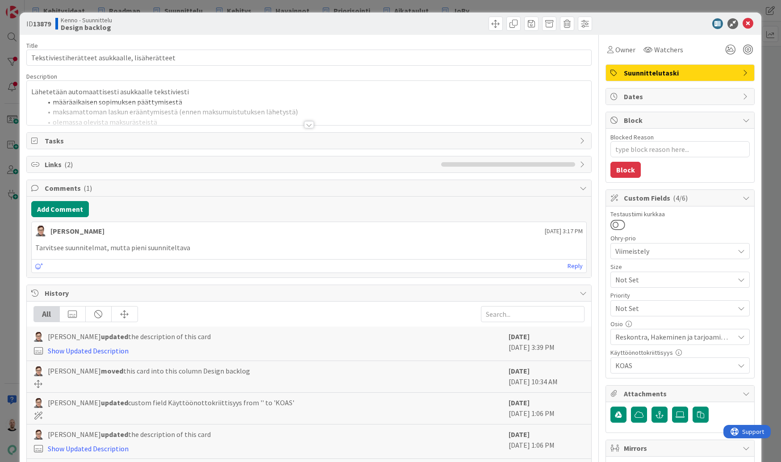
click at [307, 123] on div at bounding box center [309, 124] width 10 height 7
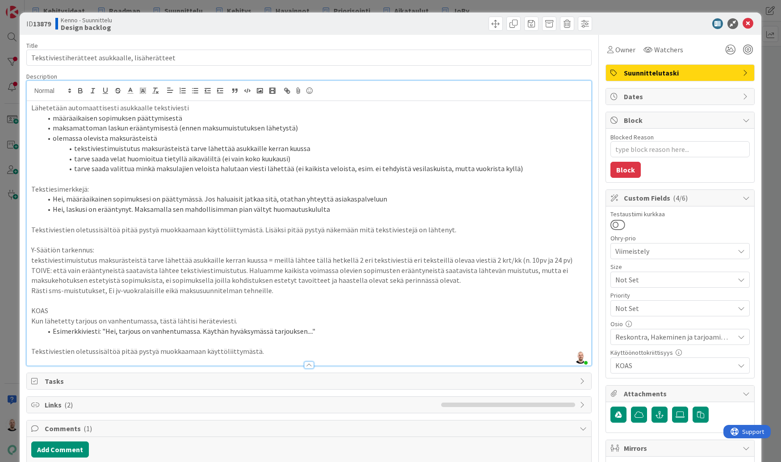
click at [386, 9] on div "ID 13879 Kenno - Suunnittelu Design backlog Title 47 / 128 Tekstiviestiherättee…" at bounding box center [390, 231] width 781 height 462
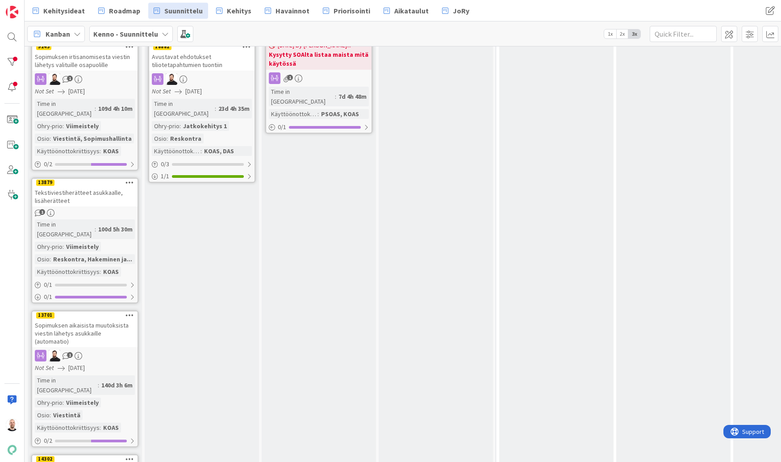
click at [71, 187] on div "Tekstiviestiherätteet asukkaalle, lisäherätteet" at bounding box center [84, 197] width 105 height 20
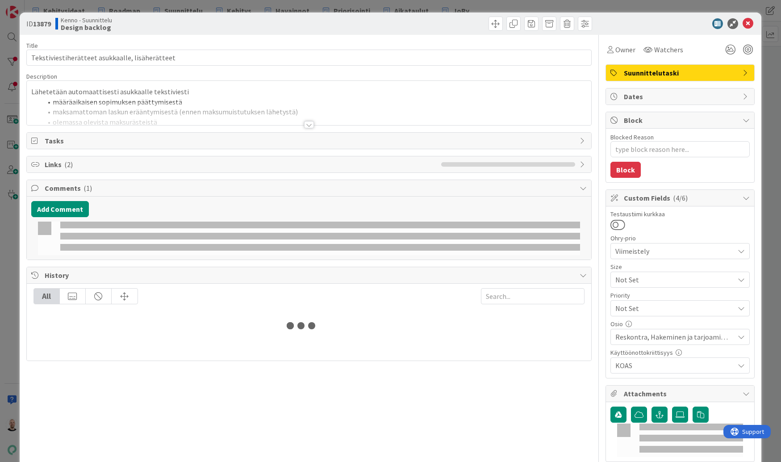
type textarea "x"
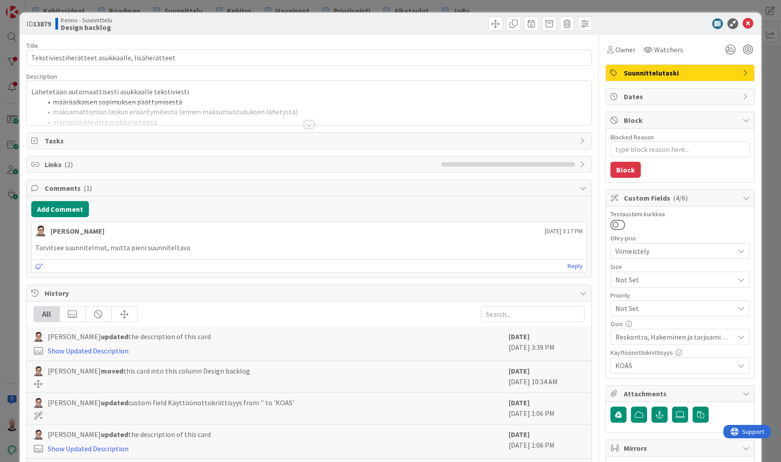
click at [310, 127] on div at bounding box center [309, 124] width 10 height 7
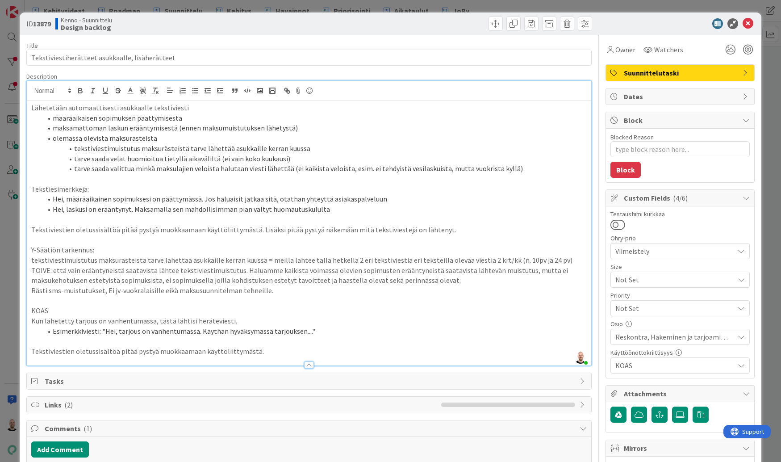
click at [282, 346] on p "Tekstiviestien oletussisältöä pitää pystyä muokkaamaan käyttöliittymästä." at bounding box center [309, 351] width 556 height 10
click at [622, 39] on div "Owner Watchers" at bounding box center [680, 46] width 149 height 23
click at [622, 50] on span "Owner" at bounding box center [625, 49] width 20 height 11
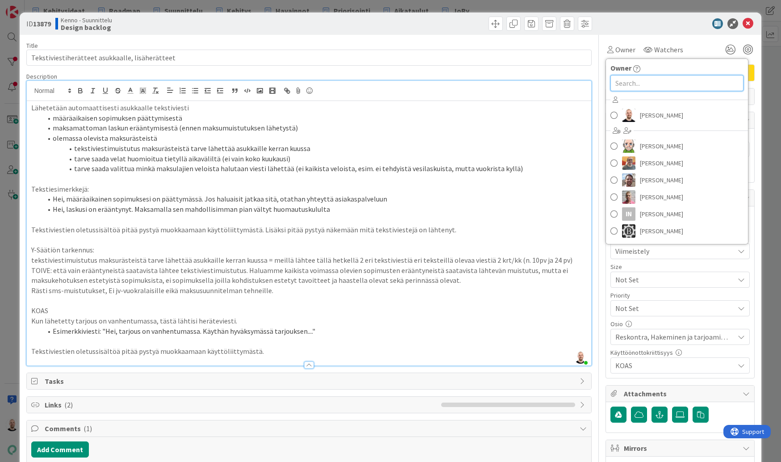
click at [663, 79] on input "text" at bounding box center [677, 83] width 133 height 16
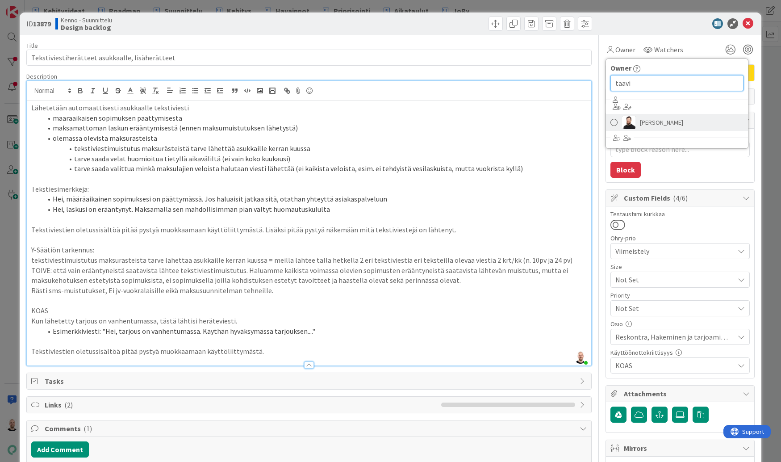
type input "taavi"
click at [682, 120] on link "[PERSON_NAME]" at bounding box center [677, 122] width 142 height 17
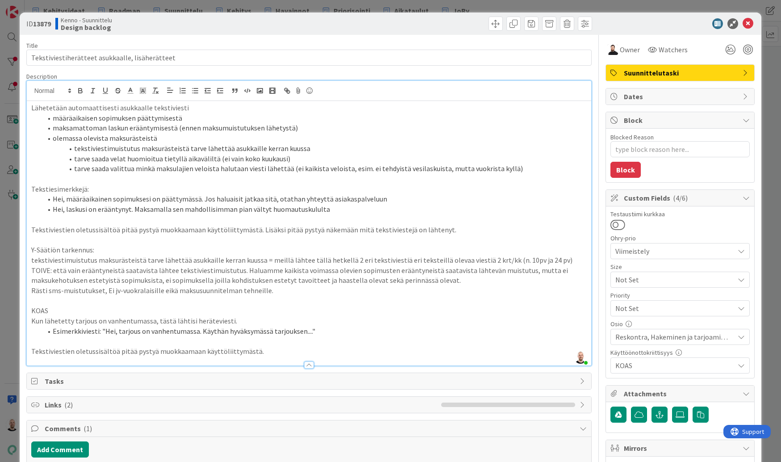
type textarea "x"
click at [170, 3] on div "ID 13879 Kenno - Suunnittelu Design backlog Title 47 / 128 Tekstiviestiherättee…" at bounding box center [390, 231] width 781 height 462
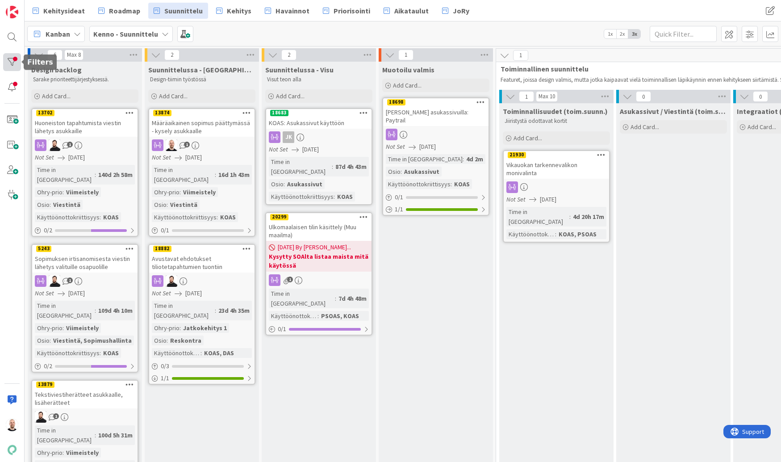
click at [14, 55] on div at bounding box center [12, 62] width 18 height 18
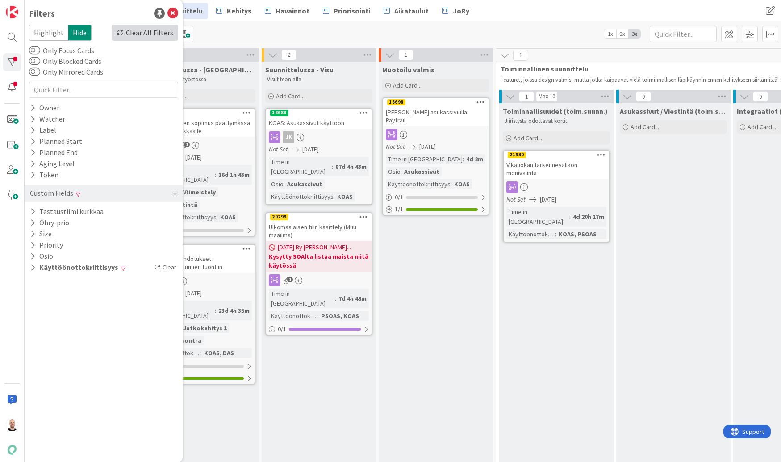
click at [144, 28] on div "Clear All Filters" at bounding box center [145, 33] width 67 height 16
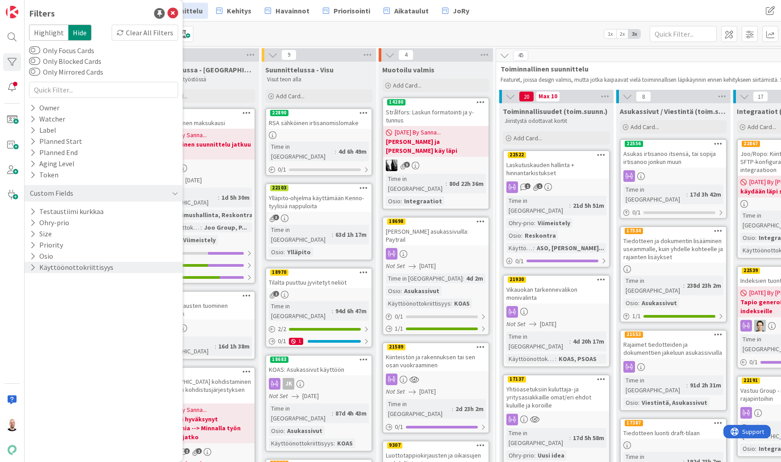
click at [63, 267] on button "Käyttöönottokriittisyys" at bounding box center [71, 267] width 85 height 11
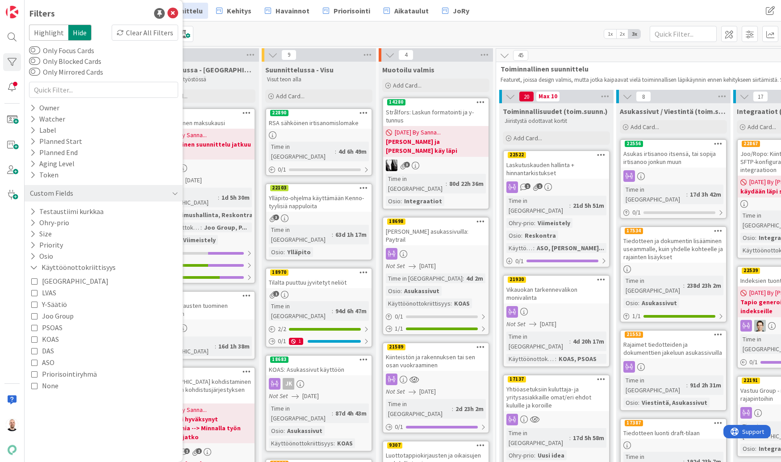
click at [54, 317] on span "Joo Group" at bounding box center [58, 316] width 32 height 12
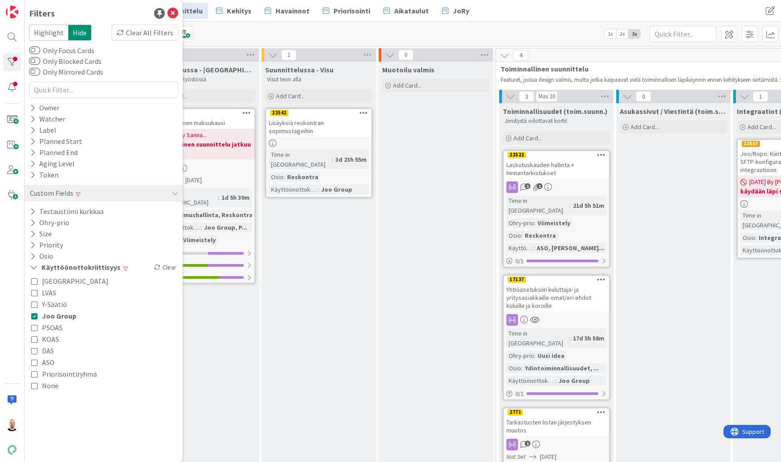
click at [265, 32] on div "Kanban Kenno - Suunnittelu 1x 2x 3x" at bounding box center [403, 33] width 757 height 25
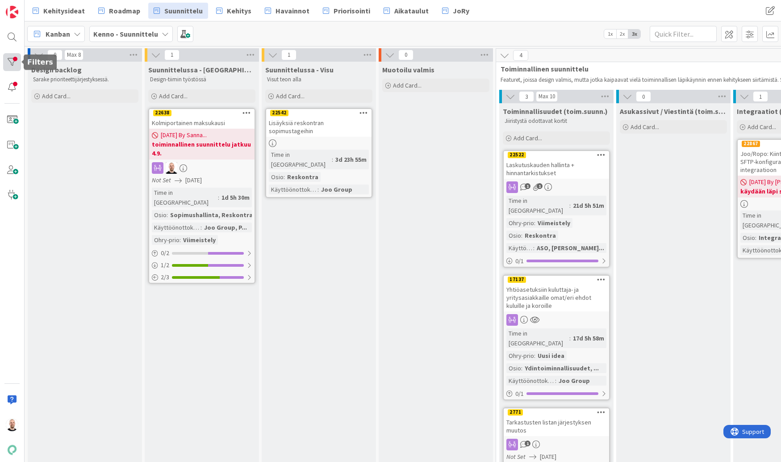
click at [13, 62] on div at bounding box center [12, 62] width 18 height 18
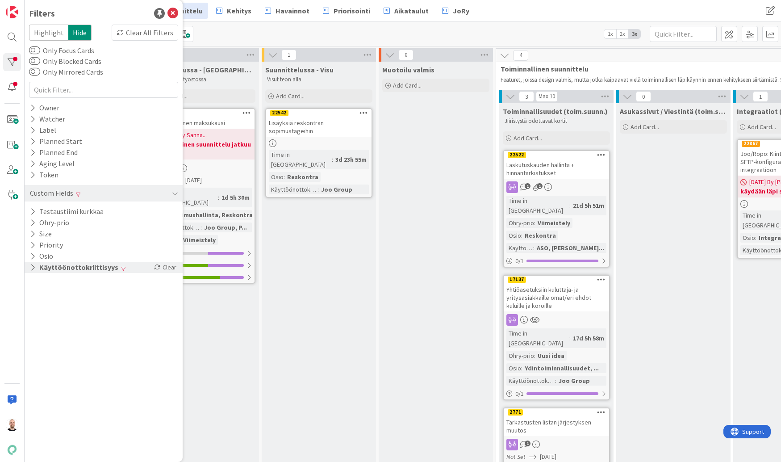
click at [54, 272] on button "Käyttöönottokriittisyys" at bounding box center [74, 267] width 90 height 11
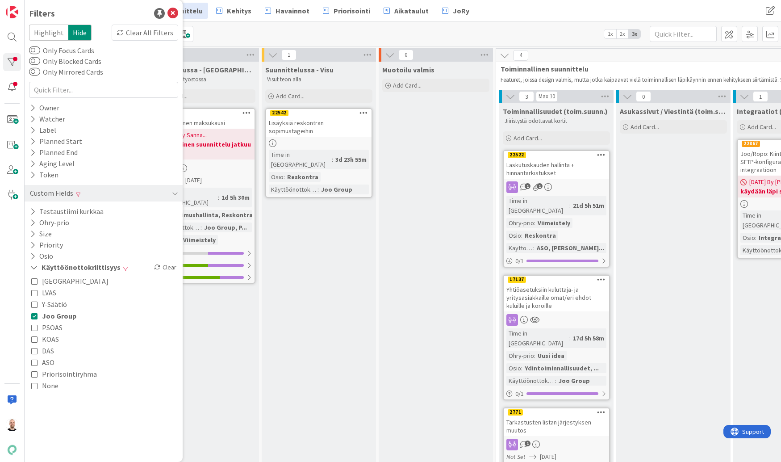
click at [51, 329] on span "PSOAS" at bounding box center [52, 328] width 21 height 12
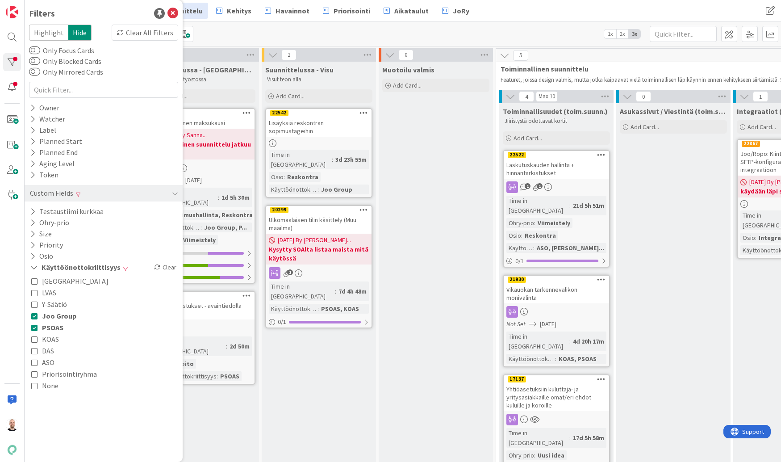
click at [48, 341] on span "KOAS" at bounding box center [50, 339] width 17 height 12
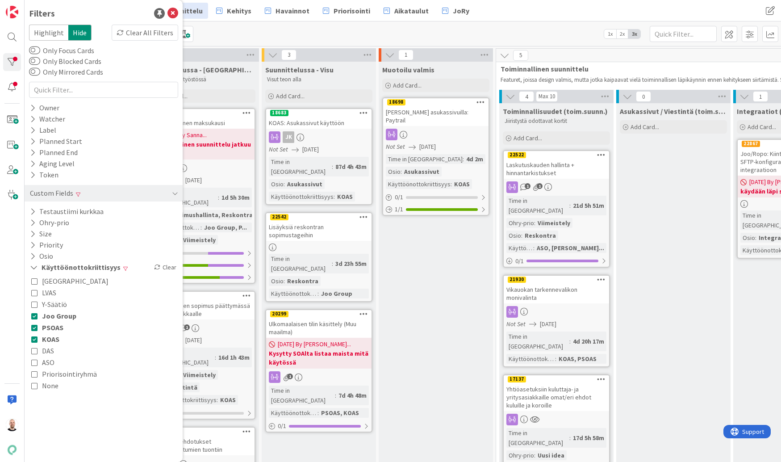
click at [287, 22] on div "Kanban Kenno - Suunnittelu 1x 2x 3x" at bounding box center [403, 33] width 757 height 25
